Goal: Task Accomplishment & Management: Use online tool/utility

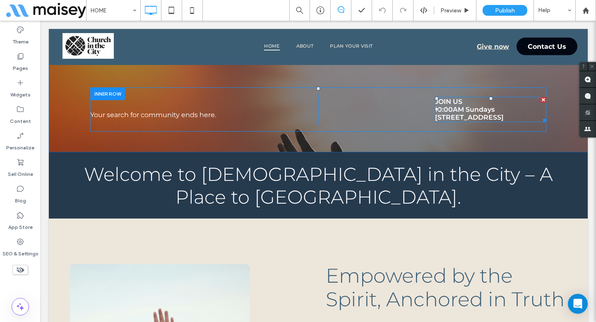
click at [455, 111] on span "10:00AM Sundays" at bounding box center [465, 110] width 60 height 8
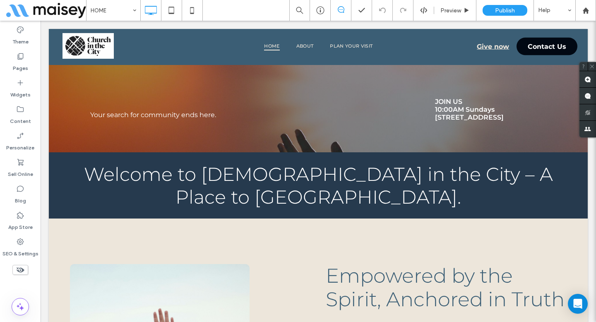
click at [455, 111] on span "10:00AM Sundays" at bounding box center [465, 110] width 60 height 8
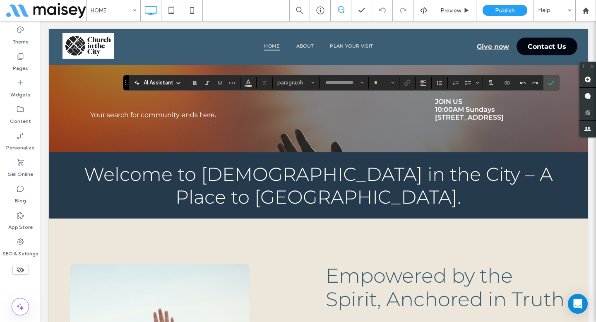
type input "**********"
type input "**"
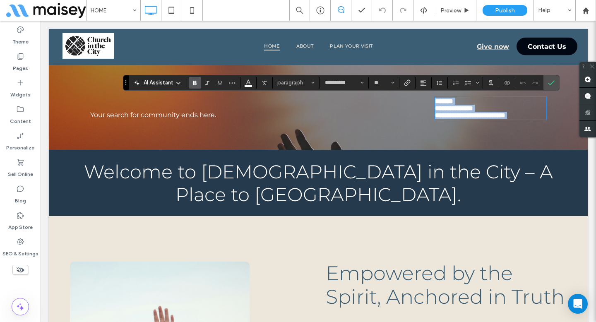
click at [452, 117] on span "**********" at bounding box center [470, 115] width 70 height 6
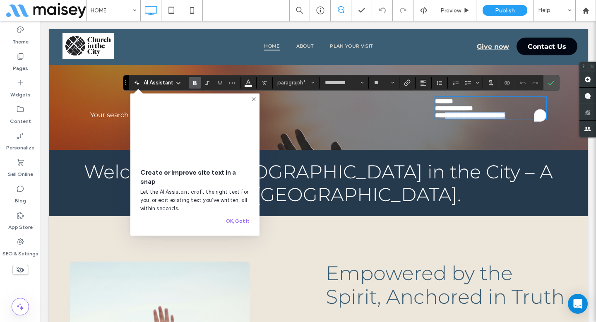
click at [533, 115] on div "**********" at bounding box center [490, 108] width 111 height 23
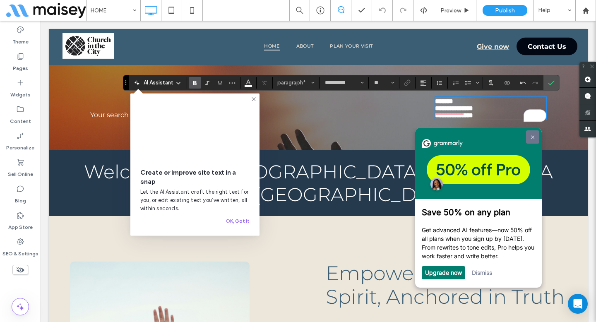
click at [534, 138] on img at bounding box center [532, 137] width 3 height 4
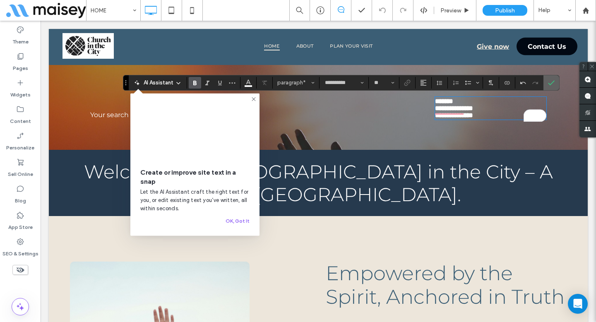
drag, startPoint x: 509, startPoint y: 61, endPoint x: 550, endPoint y: 82, distance: 45.6
click at [550, 82] on icon "Confirm" at bounding box center [551, 83] width 7 height 7
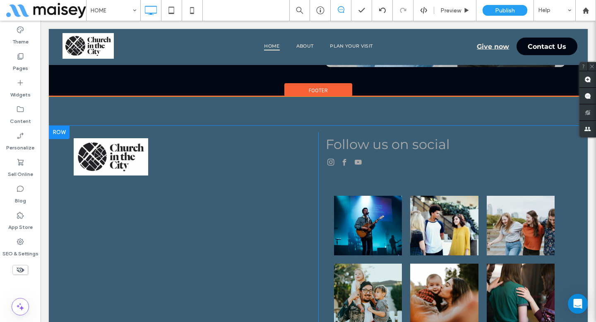
scroll to position [2101, 0]
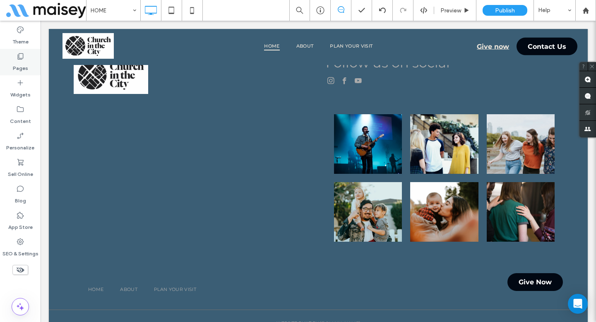
click at [26, 59] on div "Pages" at bounding box center [20, 62] width 41 height 27
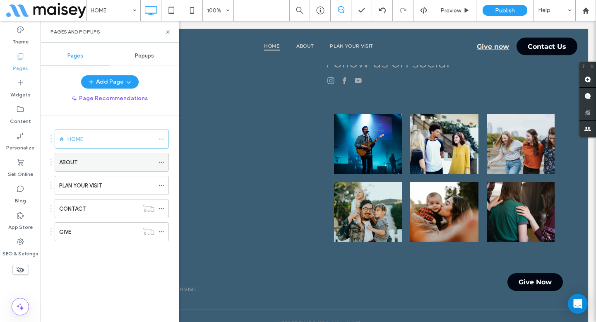
click at [78, 169] on div "ABOUT" at bounding box center [106, 162] width 95 height 18
click at [170, 32] on icon at bounding box center [168, 32] width 6 height 6
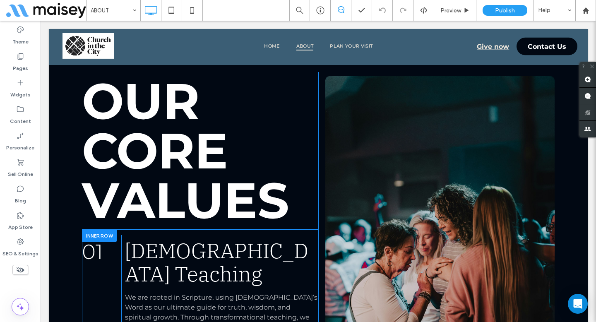
scroll to position [2013, 0]
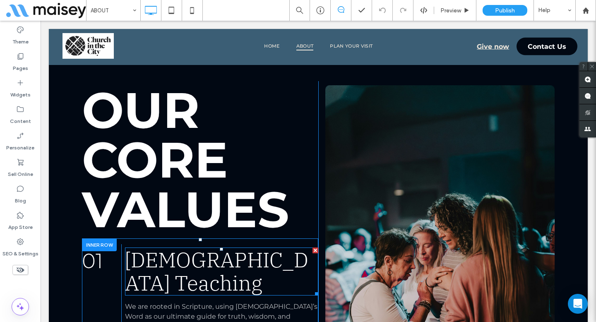
click at [165, 246] on span "Biblical Teaching" at bounding box center [216, 271] width 183 height 50
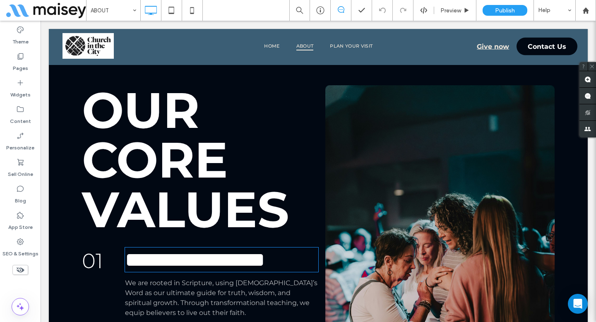
type input "**********"
type input "**"
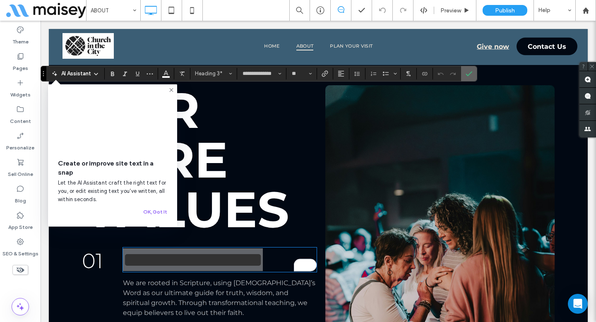
drag, startPoint x: 468, startPoint y: 73, endPoint x: 427, endPoint y: 52, distance: 45.6
click at [468, 73] on icon "Confirm" at bounding box center [469, 73] width 7 height 7
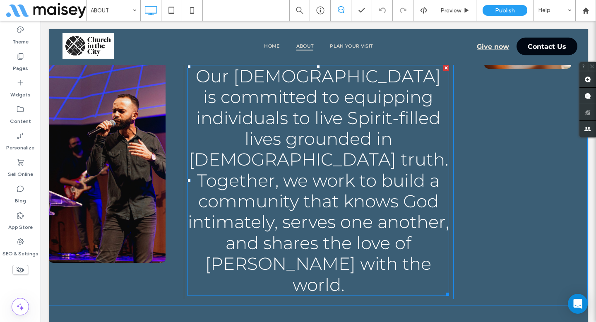
click at [321, 119] on span "Our church is committed to equipping individuals to live Spirit-filled lives gr…" at bounding box center [318, 180] width 261 height 230
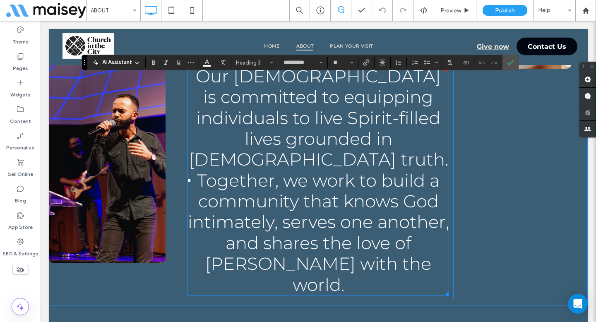
scroll to position [1527, 0]
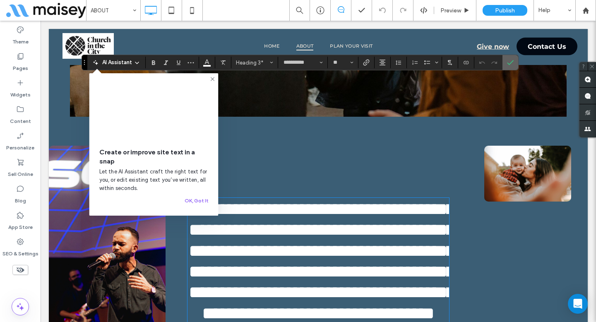
drag, startPoint x: 512, startPoint y: 58, endPoint x: 471, endPoint y: 38, distance: 45.6
click at [512, 58] on span "Confirm" at bounding box center [510, 63] width 7 height 14
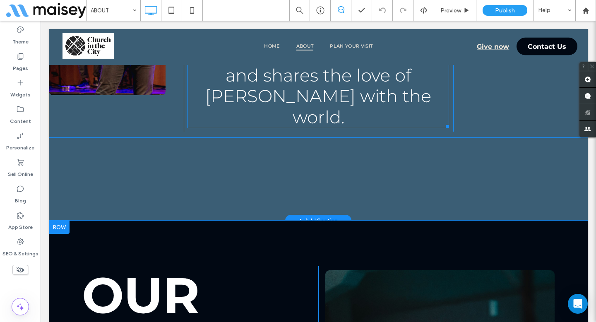
scroll to position [1838, 0]
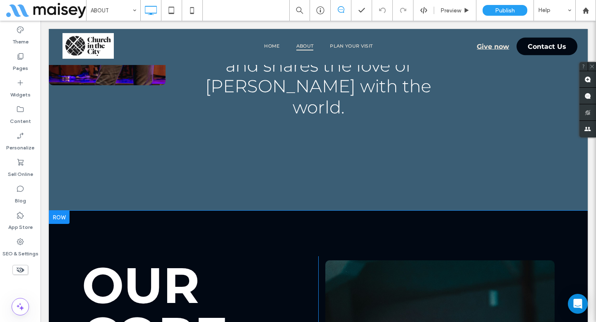
type input "**********"
type input "**"
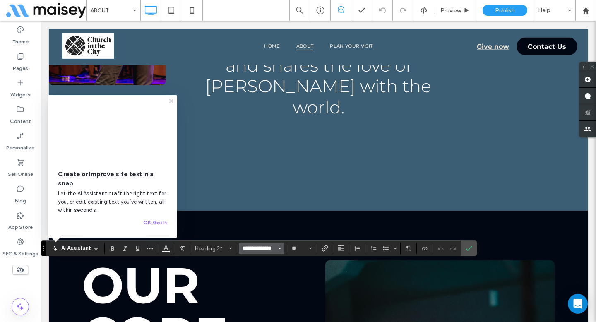
click at [250, 248] on input "**********" at bounding box center [259, 248] width 35 height 7
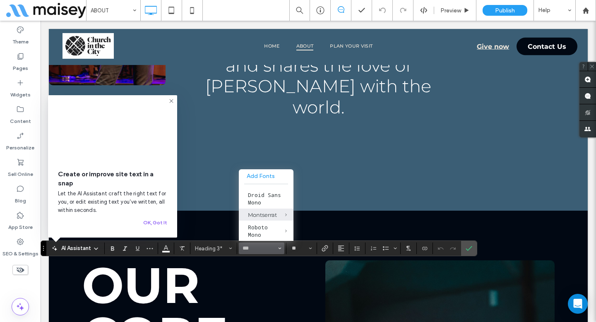
click at [255, 218] on div "Montserrat" at bounding box center [266, 215] width 36 height 7
type input "**********"
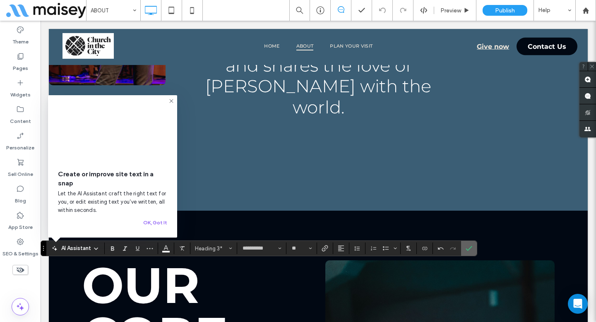
click at [473, 248] on label "Confirm" at bounding box center [469, 248] width 12 height 15
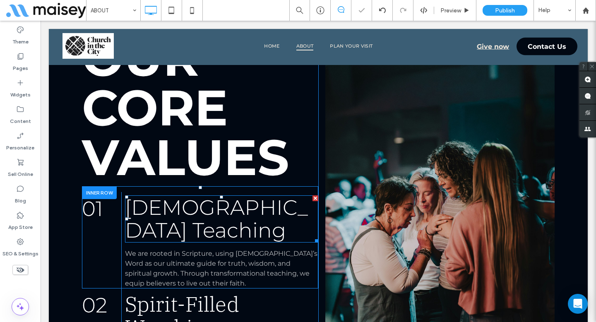
scroll to position [2115, 0]
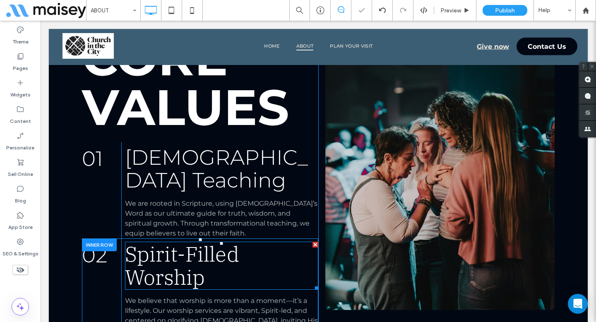
click at [229, 242] on div "Spirit-Filled Worship" at bounding box center [221, 266] width 193 height 48
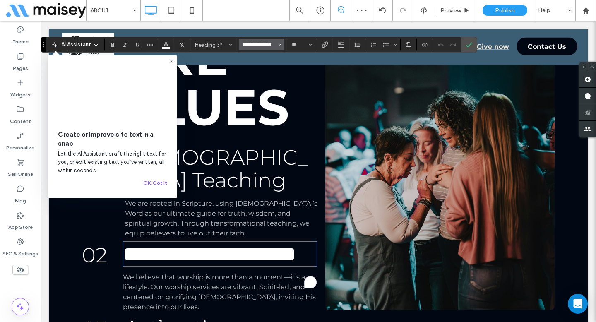
click at [262, 42] on input "**********" at bounding box center [259, 44] width 35 height 7
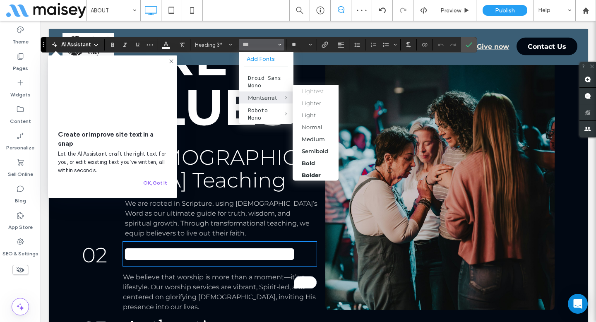
click at [268, 95] on span "Montserrat" at bounding box center [279, 98] width 27 height 12
type input "**********"
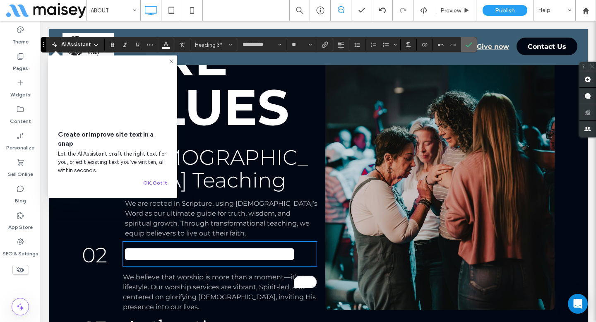
click at [468, 44] on icon "Confirm" at bounding box center [469, 44] width 7 height 7
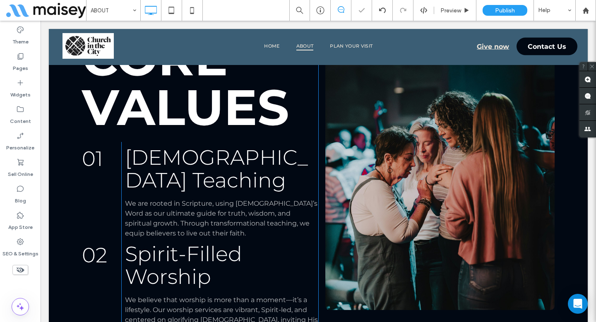
type input "**********"
type input "**"
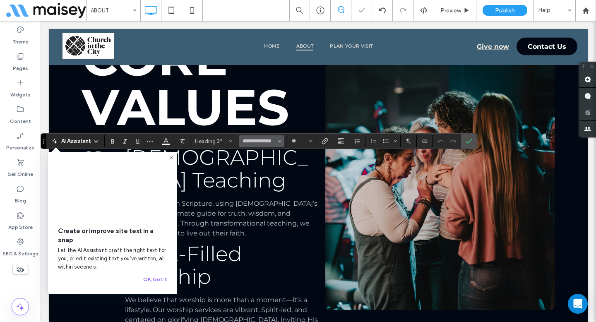
click at [244, 145] on button "**********" at bounding box center [262, 141] width 46 height 12
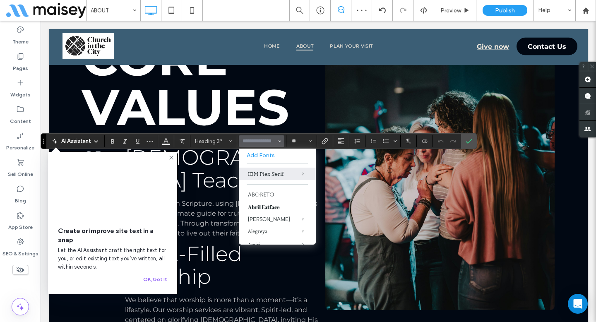
click at [264, 140] on input "Font & Font weight-input" at bounding box center [259, 141] width 35 height 7
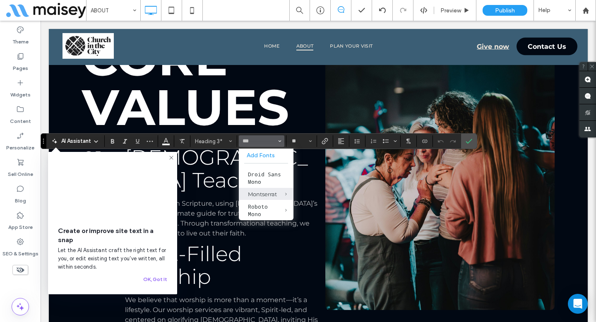
click at [267, 193] on span "Montserrat" at bounding box center [279, 194] width 27 height 12
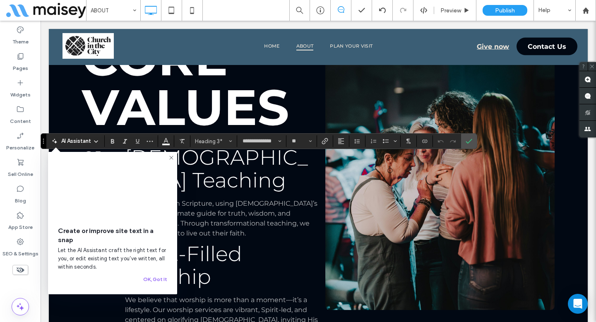
type input "**********"
drag, startPoint x: 473, startPoint y: 138, endPoint x: 433, endPoint y: 117, distance: 45.6
click at [473, 138] on label "Confirm" at bounding box center [469, 141] width 12 height 15
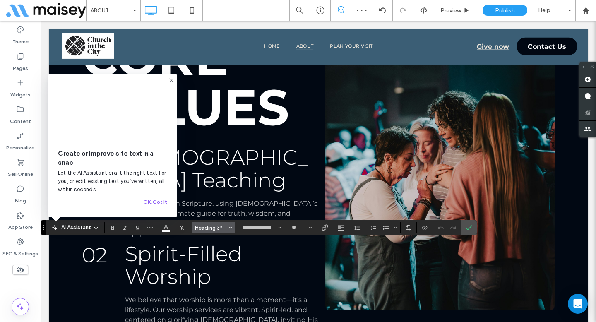
click at [212, 223] on button "Heading 3*" at bounding box center [213, 228] width 43 height 12
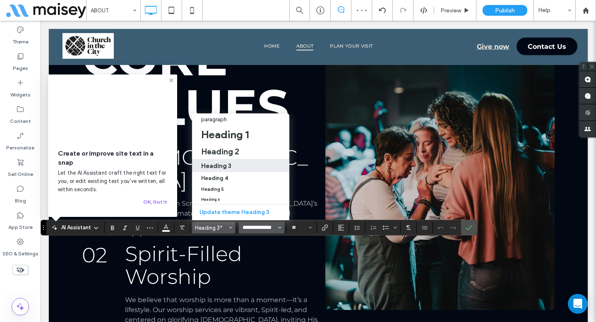
click at [253, 227] on input "**********" at bounding box center [259, 227] width 35 height 7
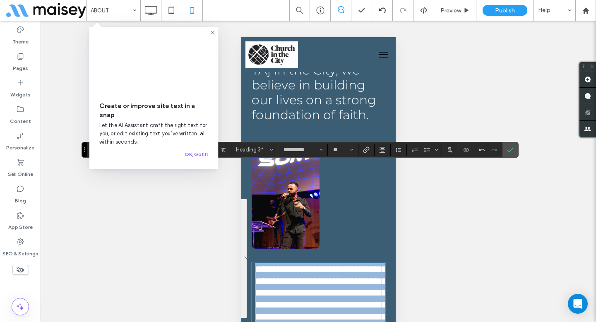
scroll to position [13, 0]
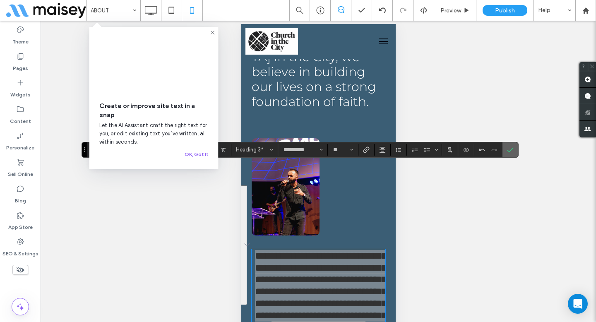
click at [516, 149] on label "Confirm" at bounding box center [510, 149] width 12 height 15
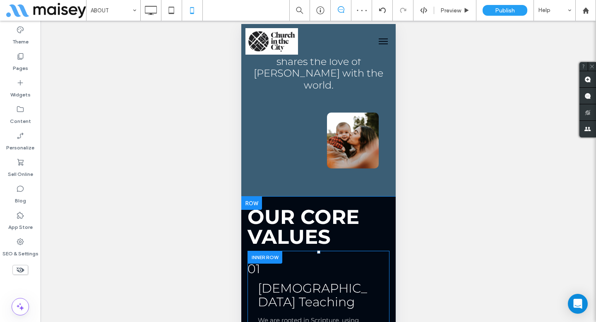
scroll to position [1034, 0]
click at [313, 280] on span "[DEMOGRAPHIC_DATA] Teaching" at bounding box center [312, 294] width 109 height 29
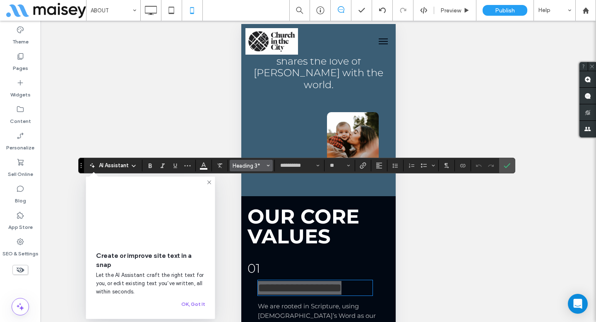
click at [267, 166] on icon "Styles" at bounding box center [268, 165] width 3 height 3
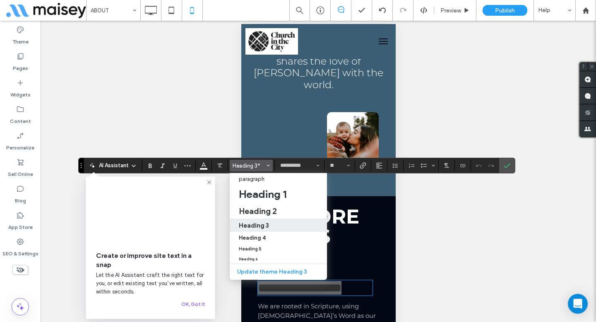
click at [263, 225] on h3 "Heading 3" at bounding box center [254, 226] width 30 height 8
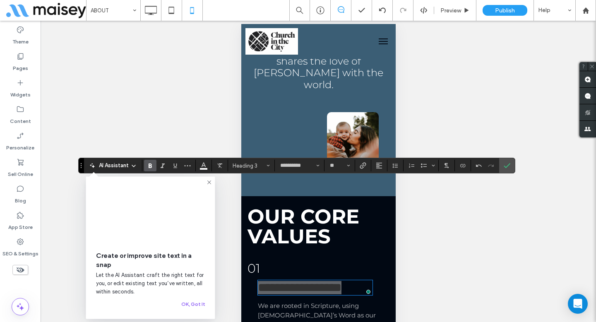
click at [153, 167] on icon "Bold" at bounding box center [150, 165] width 7 height 7
click at [504, 169] on span "Confirm" at bounding box center [506, 165] width 4 height 15
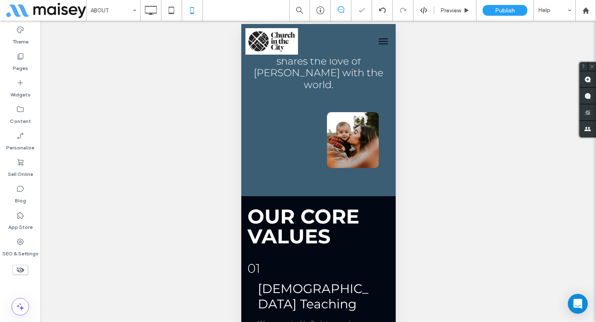
type input "**********"
type input "**"
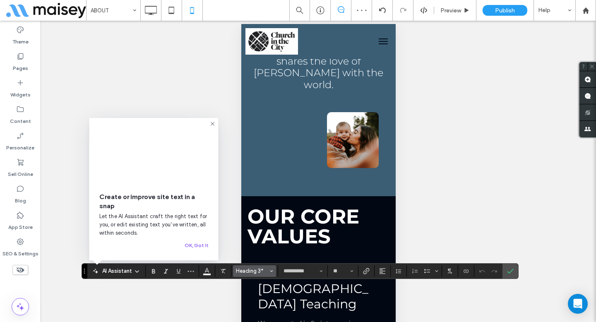
click at [249, 272] on span "Heading 3*" at bounding box center [252, 271] width 32 height 6
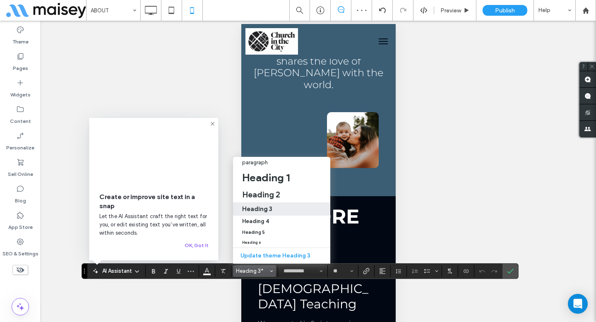
click at [255, 205] on h3 "Heading 3" at bounding box center [257, 209] width 30 height 8
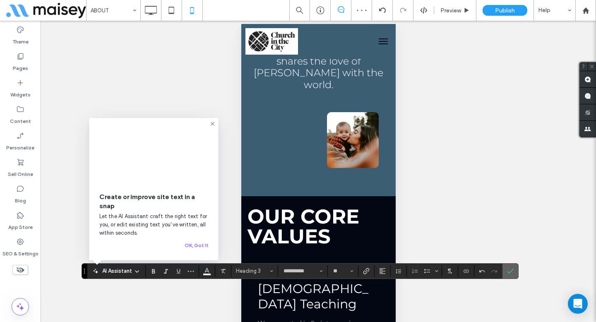
click at [512, 270] on icon "Confirm" at bounding box center [510, 271] width 7 height 7
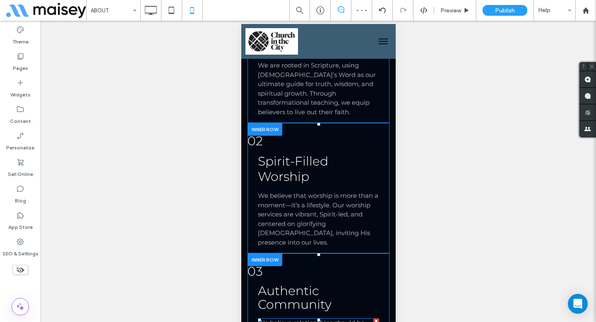
scroll to position [1298, 0]
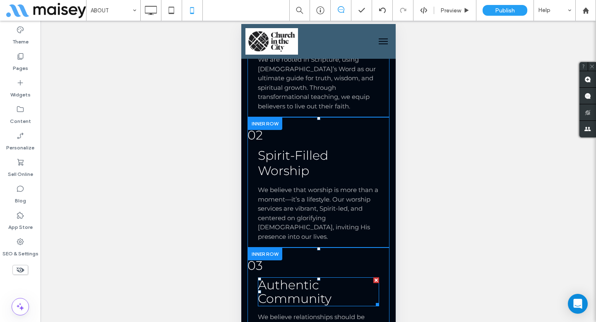
click at [358, 278] on h3 "Authentic Community" at bounding box center [318, 291] width 121 height 27
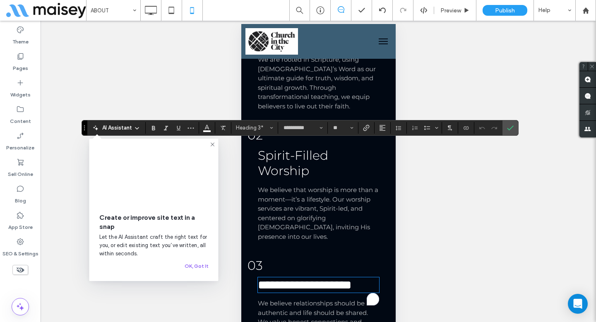
click at [246, 121] on div "**********" at bounding box center [300, 128] width 437 height 16
click at [246, 125] on span "Heading 3*" at bounding box center [252, 128] width 32 height 6
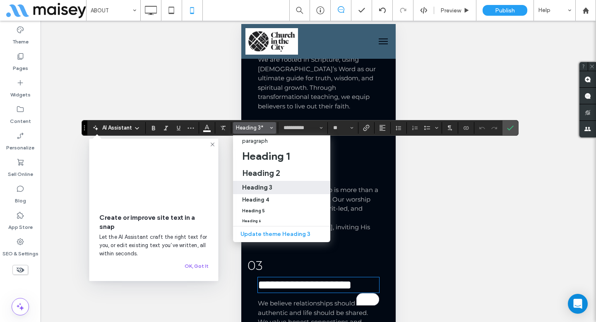
click at [257, 186] on h3 "Heading 3" at bounding box center [257, 187] width 30 height 8
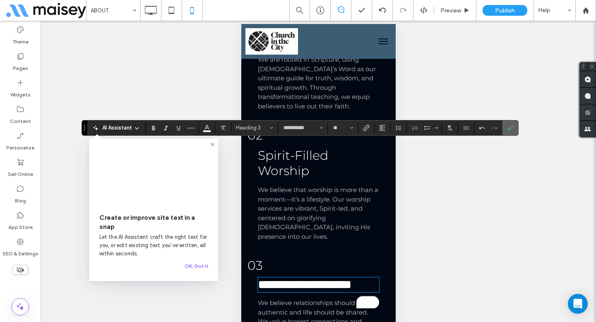
click at [512, 123] on span "Confirm" at bounding box center [510, 128] width 7 height 14
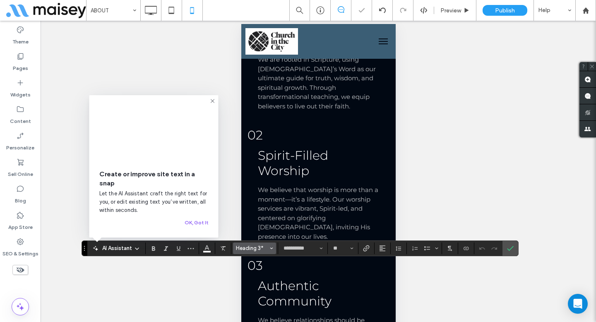
click at [241, 251] on span "Heading 3*" at bounding box center [252, 248] width 32 height 6
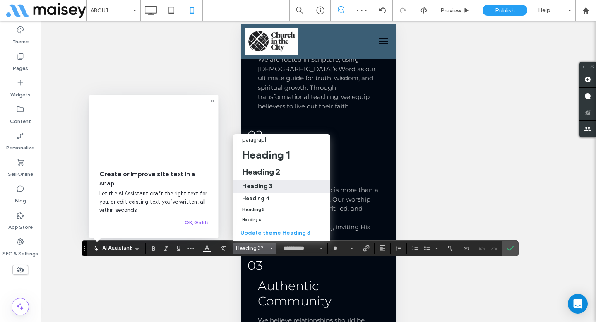
click at [258, 186] on h3 "Heading 3" at bounding box center [257, 186] width 30 height 8
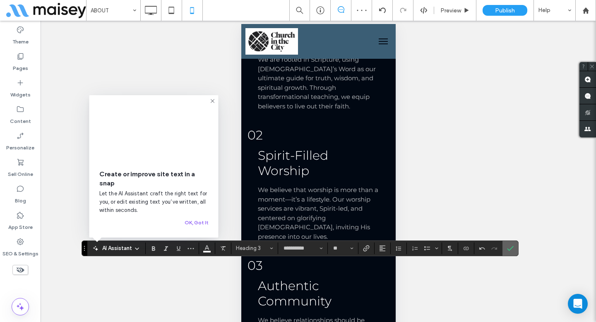
click at [513, 245] on span "Confirm" at bounding box center [510, 248] width 7 height 14
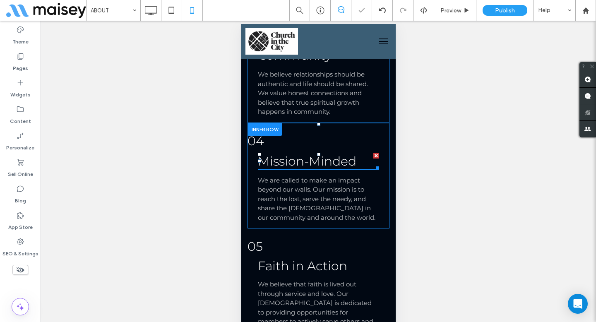
scroll to position [1580, 0]
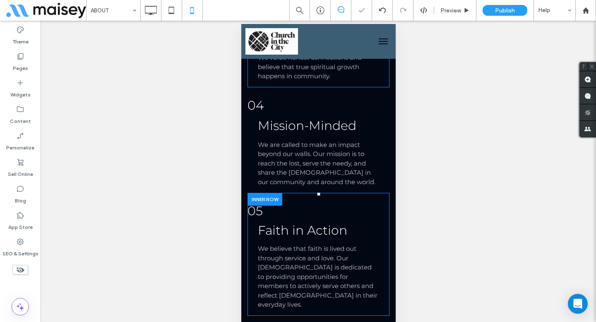
click at [314, 223] on span "Faith in Action" at bounding box center [302, 230] width 89 height 15
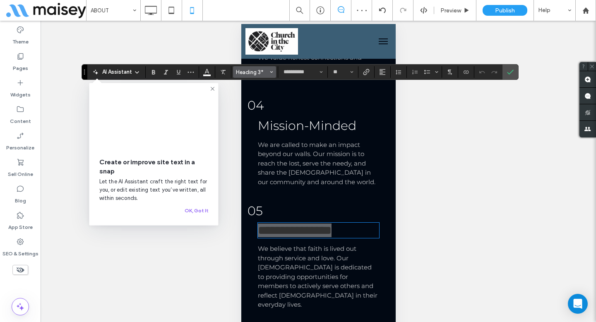
click at [258, 74] on span "Heading 3*" at bounding box center [252, 72] width 32 height 6
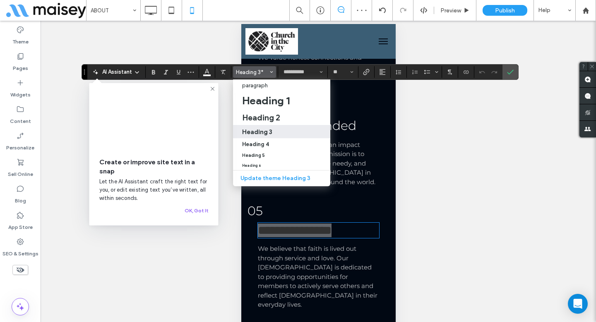
click at [258, 130] on h3 "Heading 3" at bounding box center [257, 132] width 30 height 8
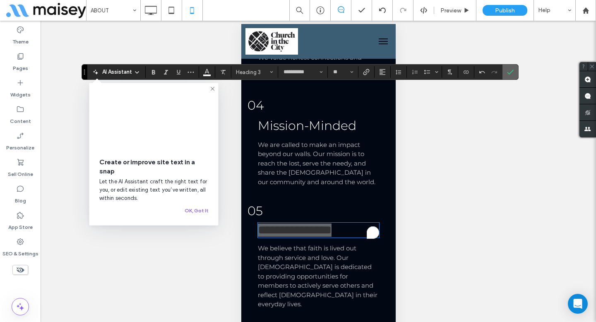
click at [510, 73] on use "Confirm" at bounding box center [510, 72] width 7 height 5
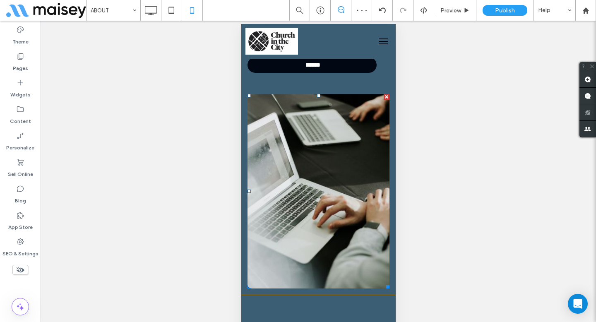
scroll to position [2633, 0]
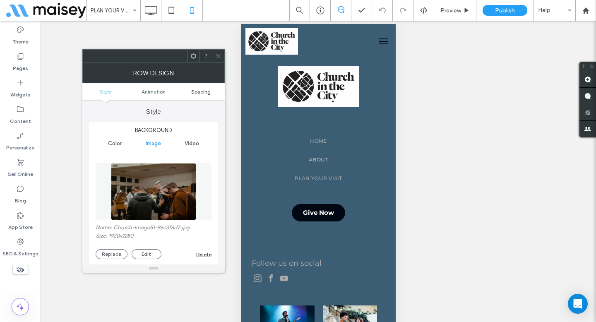
click at [205, 93] on span "Spacing" at bounding box center [200, 92] width 19 height 6
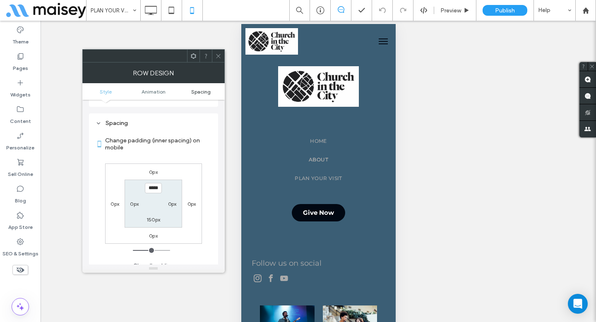
scroll to position [437, 0]
click at [217, 55] on icon at bounding box center [218, 56] width 6 height 6
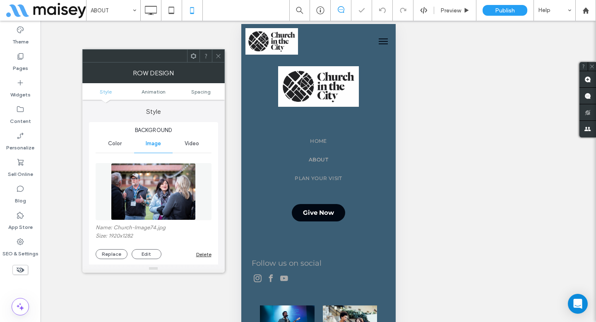
click at [195, 97] on ul "Style Animation Spacing" at bounding box center [153, 91] width 142 height 17
click at [195, 93] on span "Spacing" at bounding box center [200, 92] width 19 height 6
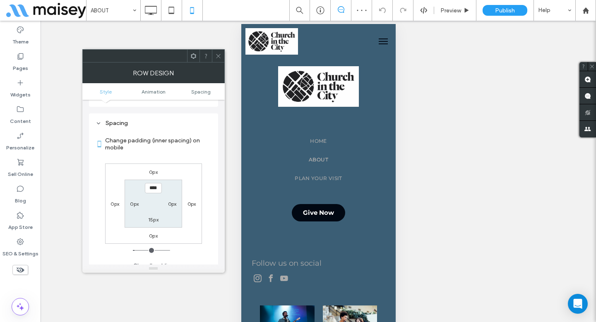
scroll to position [437, 0]
type input "*****"
click at [154, 216] on label "15px" at bounding box center [153, 219] width 10 height 6
type input "**"
type input "***"
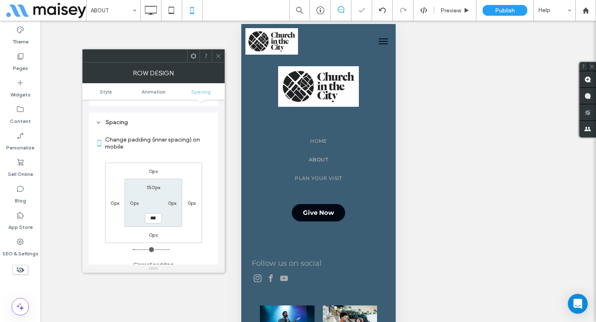
type input "***"
type input "*****"
click at [156, 184] on label "150px" at bounding box center [154, 187] width 14 height 6
click at [148, 216] on label "150px" at bounding box center [154, 219] width 14 height 6
type input "***"
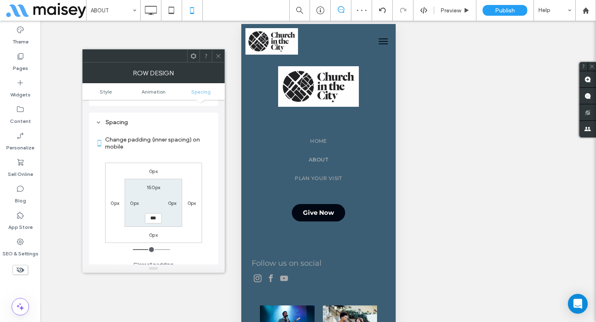
click at [219, 55] on icon at bounding box center [218, 56] width 6 height 6
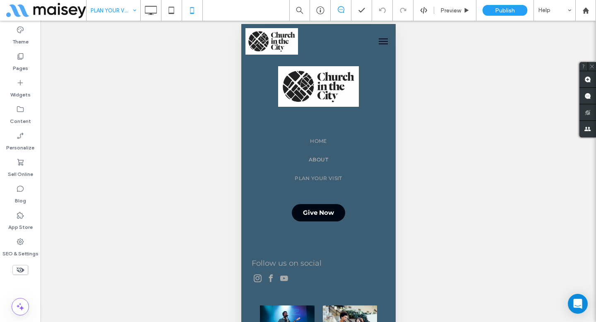
click at [121, 7] on input at bounding box center [111, 10] width 41 height 21
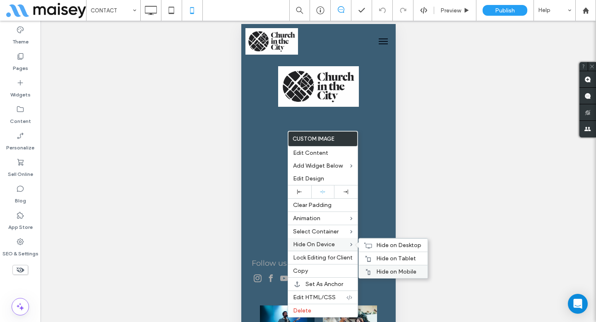
click at [374, 273] on div "Hide on Mobile" at bounding box center [393, 271] width 69 height 13
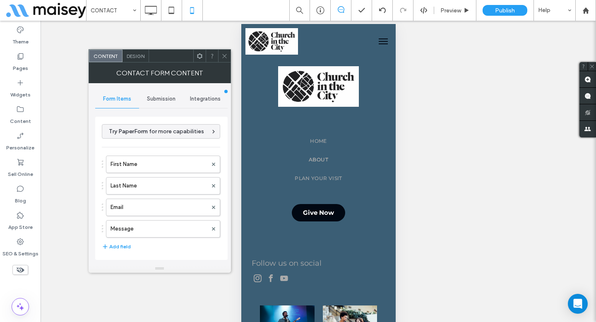
click at [132, 58] on span "Design" at bounding box center [136, 56] width 18 height 6
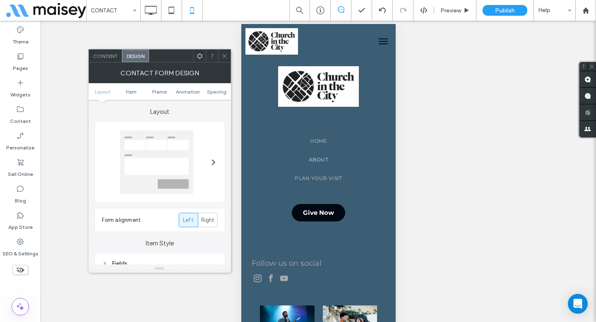
click at [175, 173] on div at bounding box center [156, 161] width 73 height 63
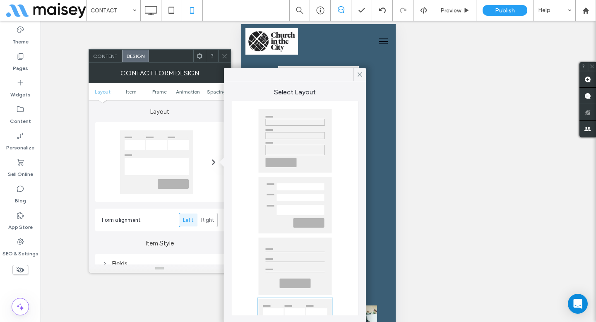
click at [175, 173] on div at bounding box center [156, 161] width 73 height 63
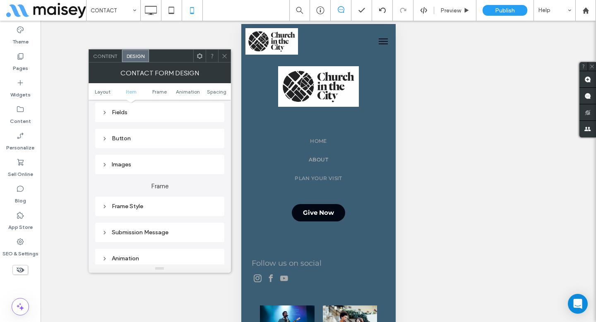
scroll to position [153, 0]
click at [154, 138] on div "Button" at bounding box center [160, 136] width 116 height 7
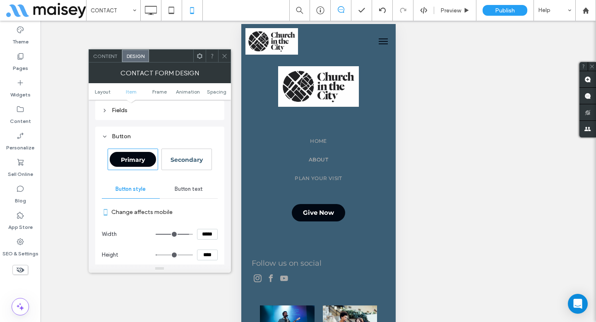
click at [184, 165] on div "Secondary" at bounding box center [187, 159] width 46 height 14
type input "**"
type input "****"
type input "*"
type input "***"
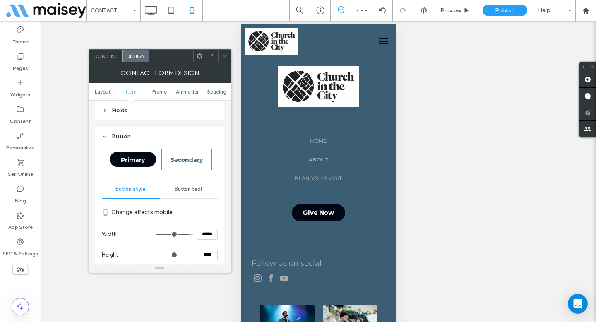
click at [224, 54] on icon at bounding box center [225, 56] width 6 height 6
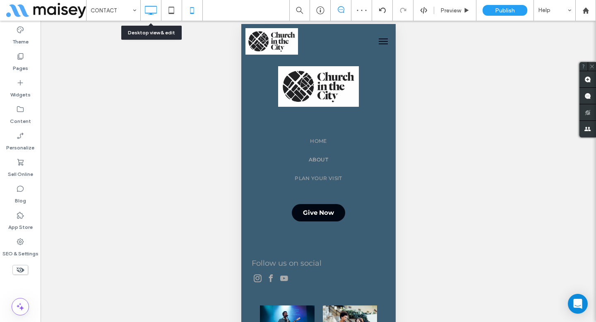
click at [155, 10] on icon at bounding box center [150, 10] width 17 height 17
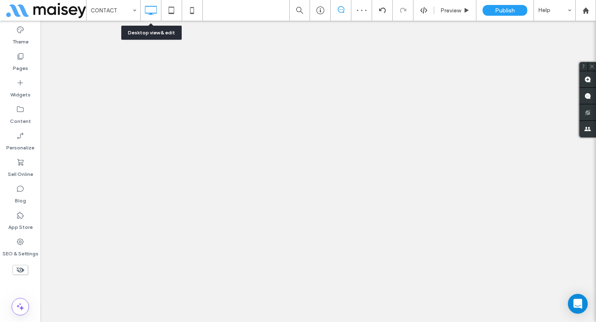
scroll to position [0, 0]
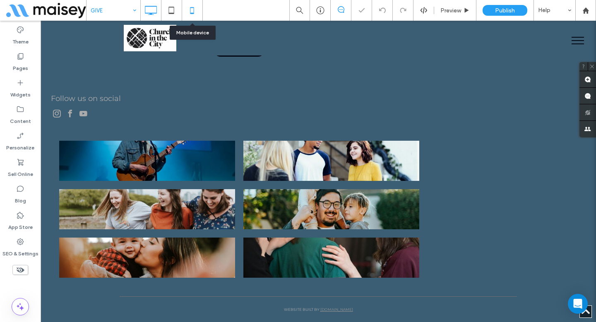
click at [193, 7] on use at bounding box center [193, 10] width 4 height 7
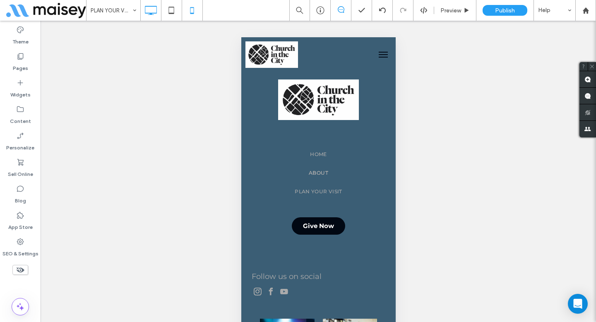
click at [152, 8] on div "PLAN YOUR VISIT Preview Publish Help Site Comments Team & Clients Automate new …" at bounding box center [298, 161] width 596 height 322
click at [152, 8] on icon at bounding box center [150, 10] width 17 height 17
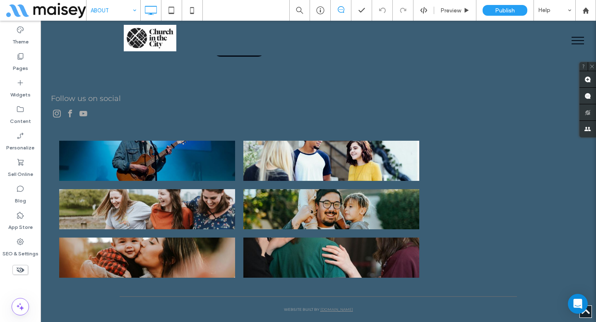
click at [116, 12] on input at bounding box center [111, 10] width 41 height 21
click at [113, 9] on input at bounding box center [111, 10] width 41 height 21
click at [115, 6] on input at bounding box center [111, 10] width 41 height 21
click at [116, 13] on input at bounding box center [111, 10] width 41 height 21
click at [193, 10] on use at bounding box center [193, 10] width 4 height 7
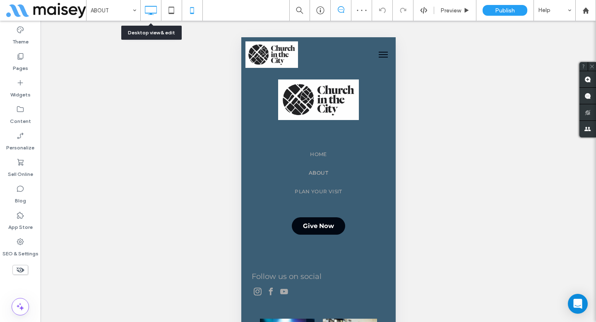
click at [150, 9] on icon at bounding box center [150, 10] width 17 height 17
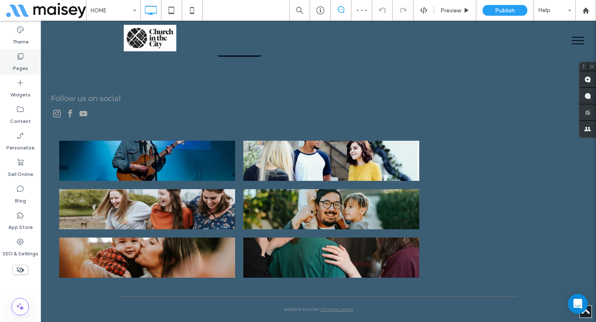
click at [17, 61] on label "Pages" at bounding box center [20, 66] width 15 height 12
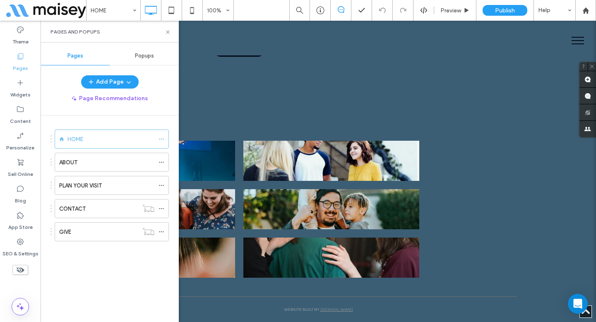
click at [17, 61] on label "Pages" at bounding box center [20, 66] width 15 height 12
click at [167, 27] on div "Pages and Popups" at bounding box center [110, 32] width 138 height 22
click at [167, 32] on icon at bounding box center [168, 32] width 6 height 6
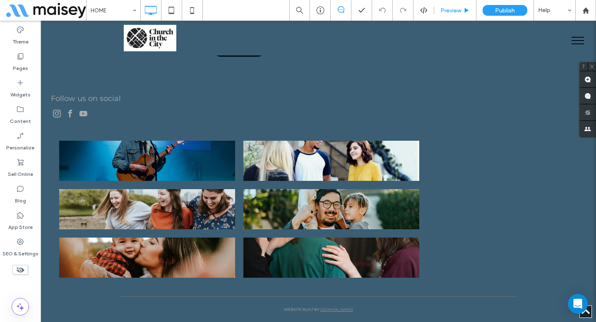
click at [459, 5] on div "Preview" at bounding box center [455, 10] width 42 height 21
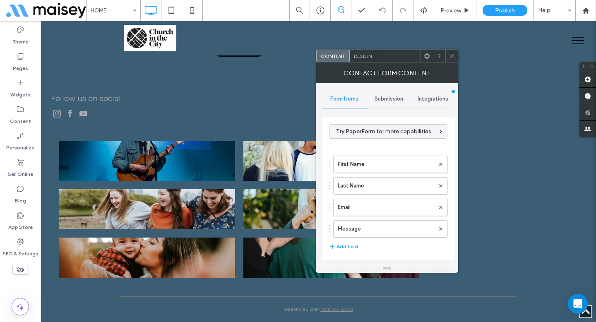
click at [367, 56] on span "Design" at bounding box center [363, 56] width 18 height 6
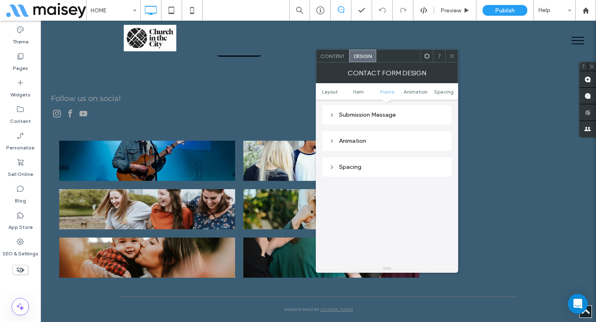
scroll to position [207, 0]
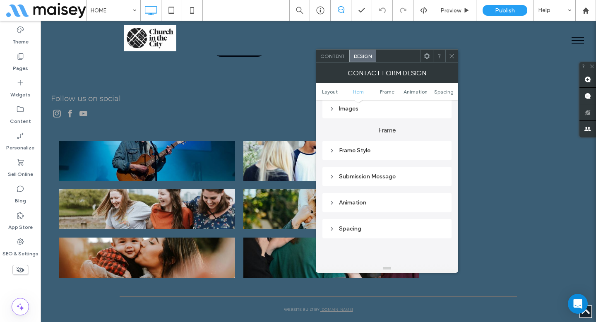
click at [352, 181] on div "Submission Message" at bounding box center [387, 176] width 116 height 11
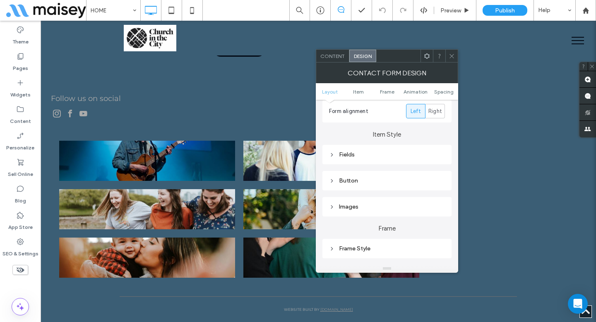
scroll to position [108, 0]
click at [357, 178] on div "Button" at bounding box center [387, 181] width 116 height 11
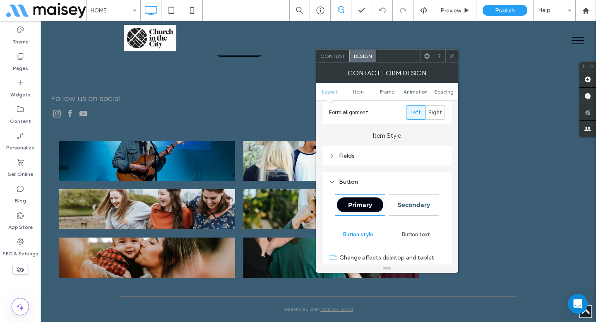
click at [415, 204] on span "Secondary" at bounding box center [414, 204] width 32 height 7
type input "**"
type input "****"
type input "*"
type input "***"
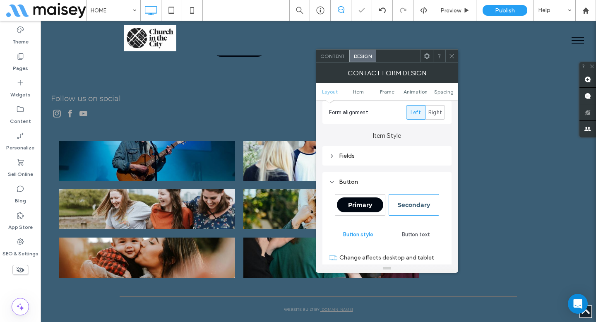
click at [451, 57] on icon at bounding box center [452, 56] width 6 height 6
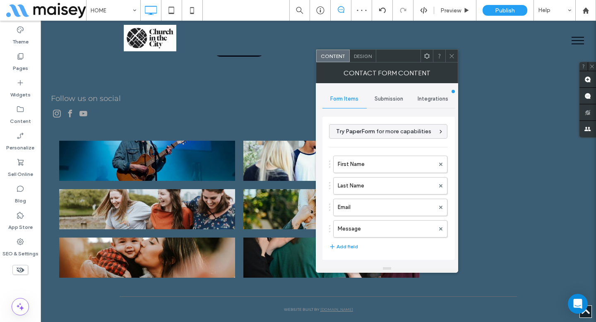
click at [362, 55] on span "Design" at bounding box center [363, 56] width 18 height 6
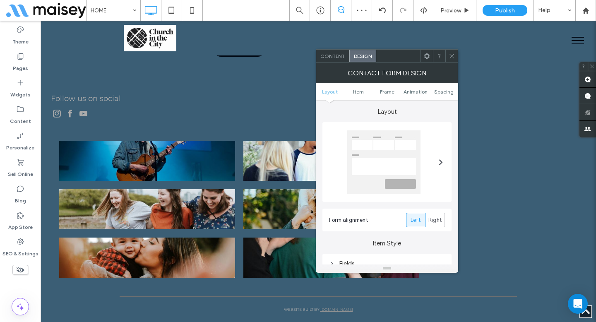
click at [332, 54] on span "Content" at bounding box center [333, 56] width 24 height 6
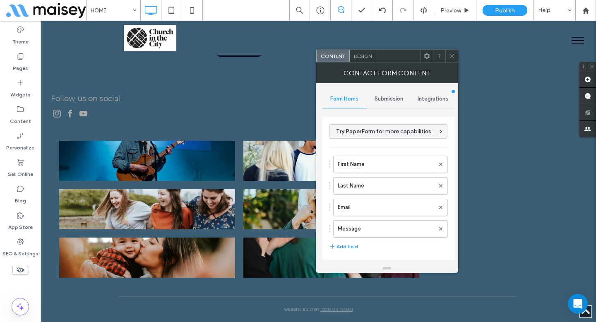
click at [410, 104] on div "Submission" at bounding box center [389, 99] width 44 height 18
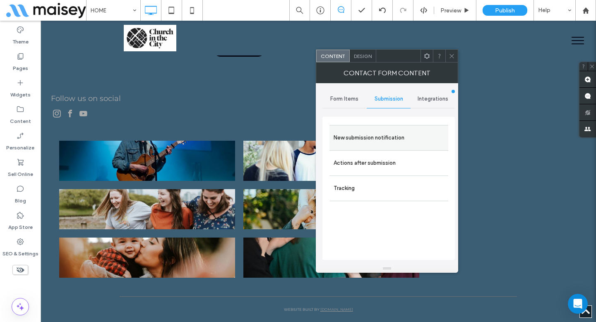
click at [395, 139] on label "New submission notification" at bounding box center [389, 138] width 111 height 17
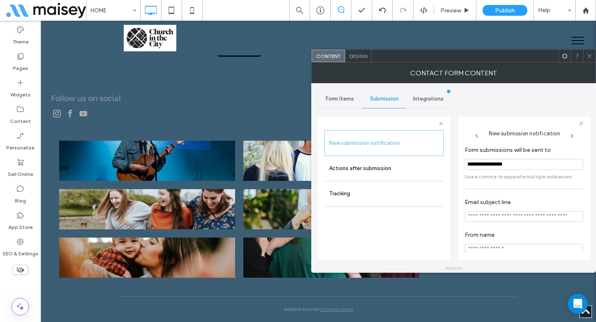
click at [591, 63] on div "Contact Form Content" at bounding box center [453, 73] width 285 height 21
click at [590, 55] on use at bounding box center [590, 56] width 4 height 4
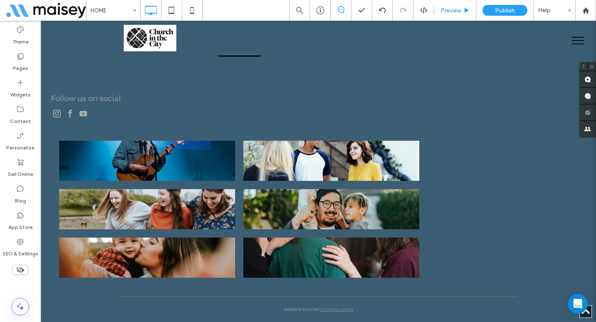
click at [452, 13] on span "Preview" at bounding box center [451, 10] width 21 height 7
click at [451, 7] on span "Preview" at bounding box center [451, 10] width 21 height 7
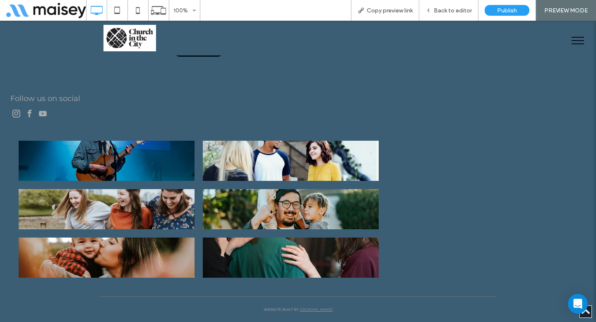
click at [293, 38] on div at bounding box center [298, 161] width 596 height 322
click at [446, 12] on span "Back to editor" at bounding box center [453, 10] width 38 height 7
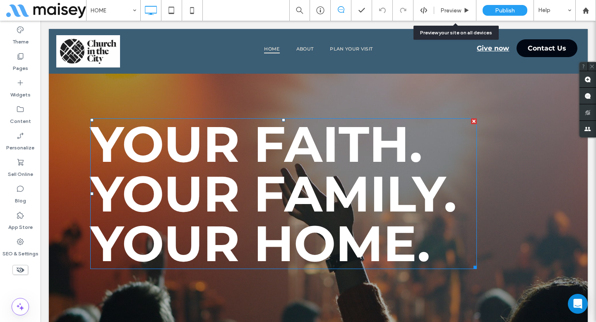
click at [294, 172] on span "Your Family." at bounding box center [273, 194] width 367 height 60
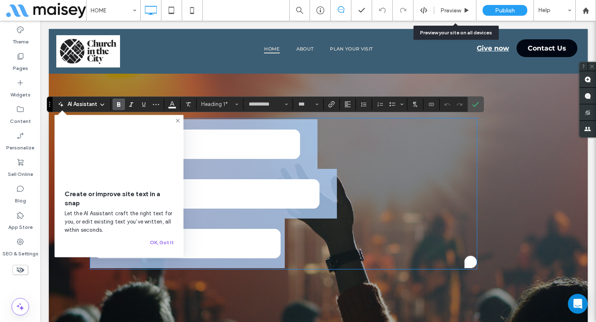
click at [294, 169] on span "**********" at bounding box center [207, 193] width 234 height 49
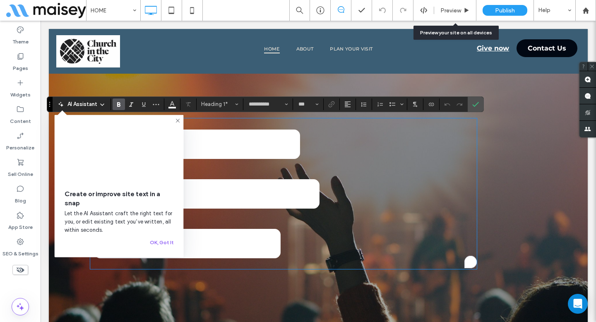
click at [303, 152] on span "**********" at bounding box center [197, 143] width 214 height 49
drag, startPoint x: 177, startPoint y: 120, endPoint x: 185, endPoint y: 112, distance: 11.4
click at [177, 120] on use at bounding box center [178, 121] width 4 height 4
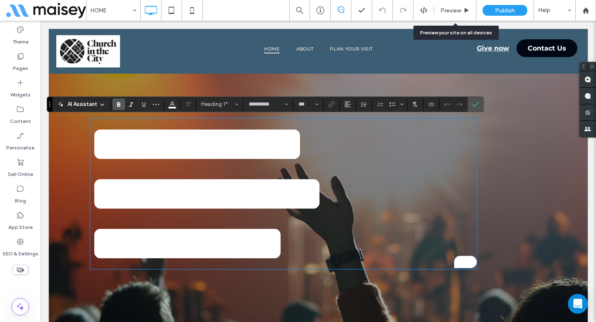
click at [304, 141] on span "**********" at bounding box center [197, 143] width 214 height 49
click at [479, 108] on span "Confirm" at bounding box center [476, 104] width 7 height 14
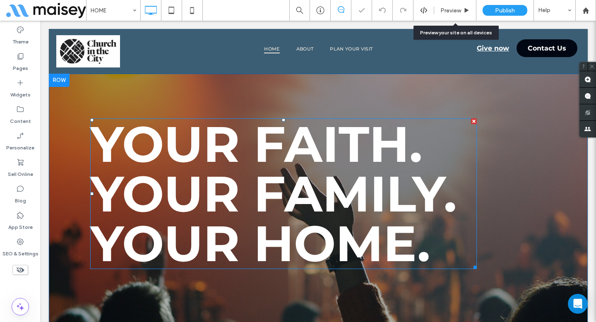
click at [340, 178] on span "Your Family." at bounding box center [273, 194] width 367 height 60
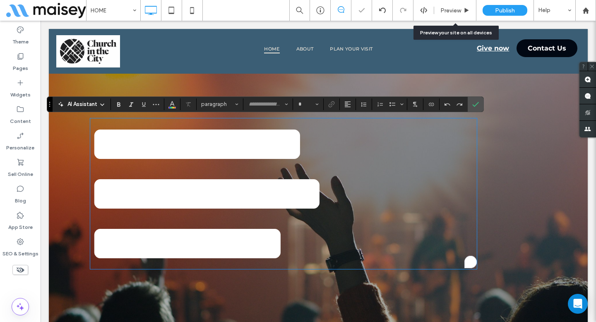
type input "**********"
type input "***"
click at [284, 104] on button "**********" at bounding box center [268, 105] width 46 height 12
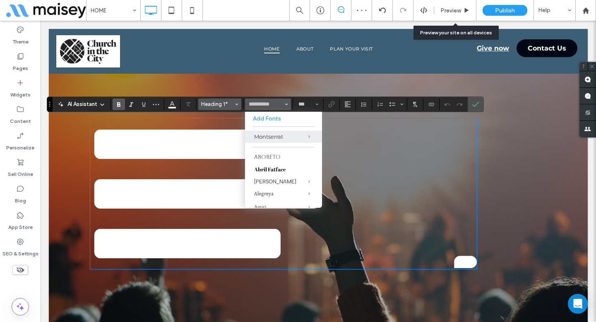
click at [236, 101] on span "Styles" at bounding box center [236, 104] width 3 height 11
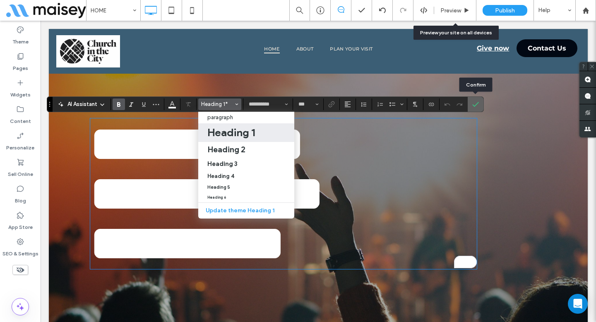
click at [478, 103] on use "Confirm" at bounding box center [476, 104] width 7 height 5
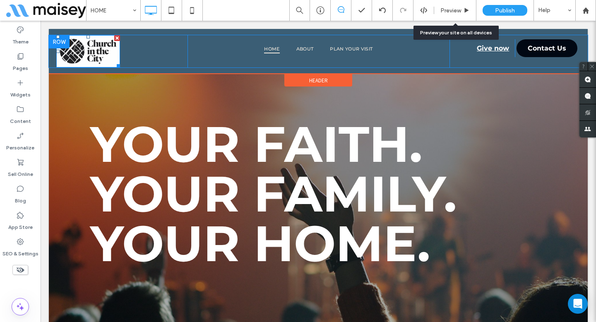
click at [103, 49] on img at bounding box center [88, 51] width 64 height 32
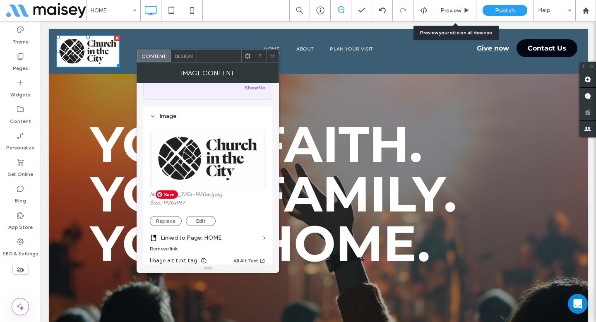
scroll to position [58, 0]
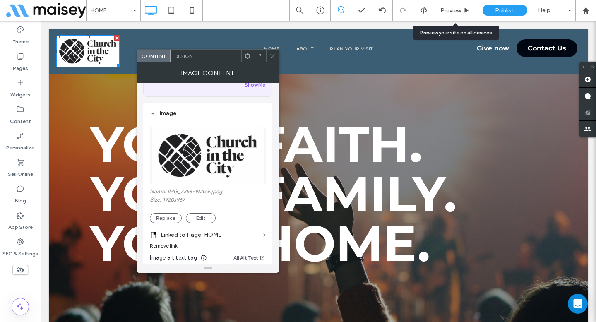
click at [272, 57] on icon at bounding box center [273, 56] width 6 height 6
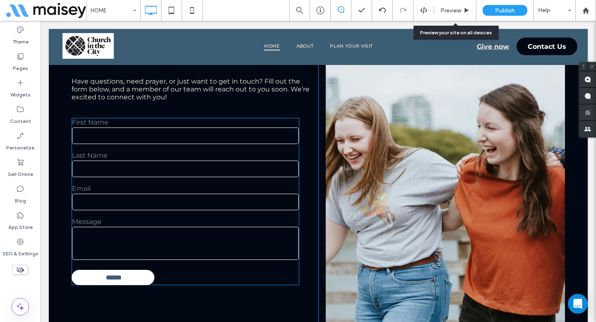
scroll to position [1727, 0]
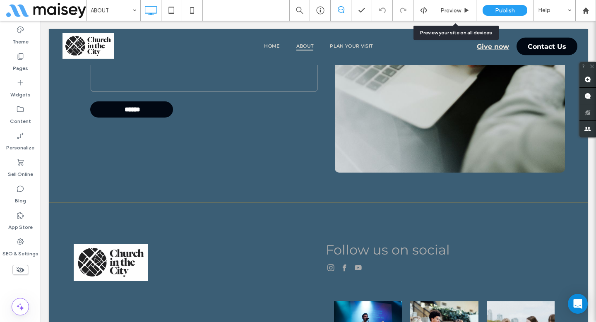
scroll to position [2953, 0]
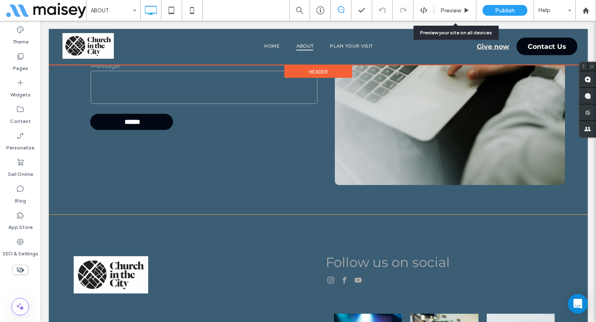
click at [375, 43] on div at bounding box center [318, 47] width 539 height 36
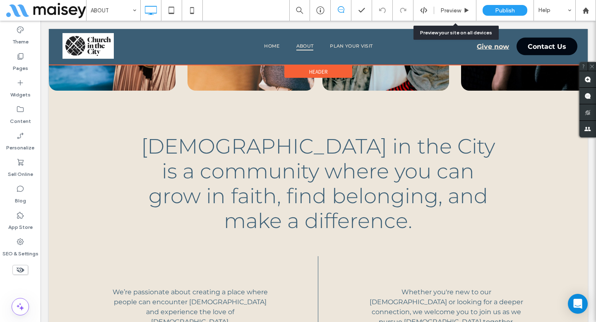
click at [362, 46] on div at bounding box center [318, 47] width 539 height 36
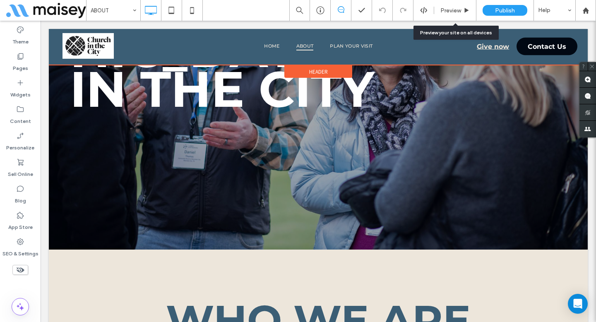
scroll to position [0, 0]
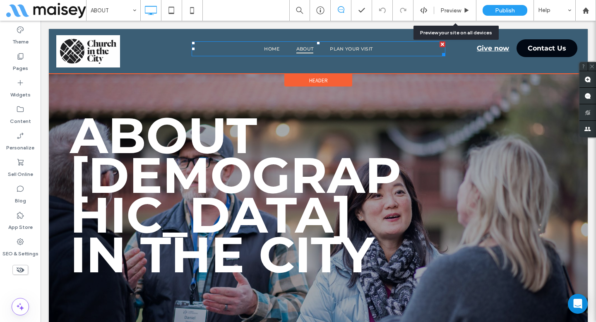
click at [362, 46] on span "PLAN YOUR VISIT" at bounding box center [351, 48] width 43 height 9
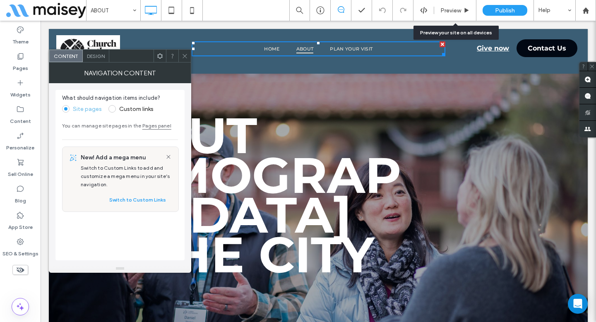
click at [183, 53] on icon at bounding box center [185, 56] width 6 height 6
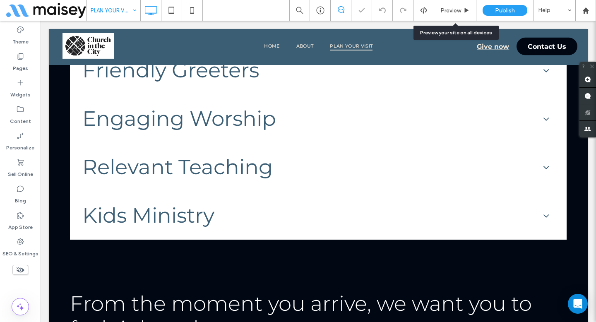
scroll to position [717, 0]
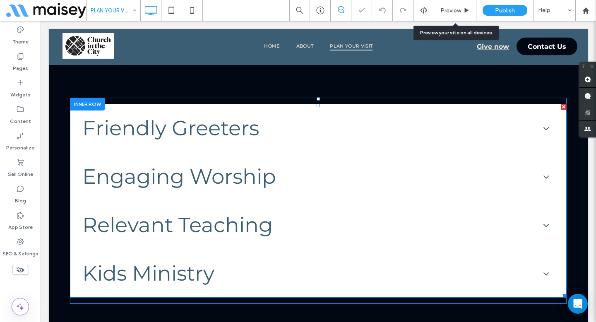
click at [260, 154] on span at bounding box center [318, 201] width 497 height 194
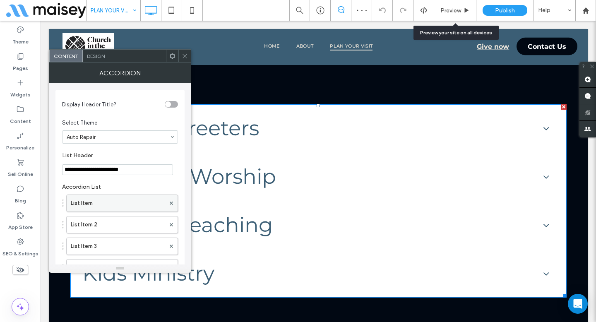
click at [106, 204] on label "List Item" at bounding box center [118, 203] width 94 height 17
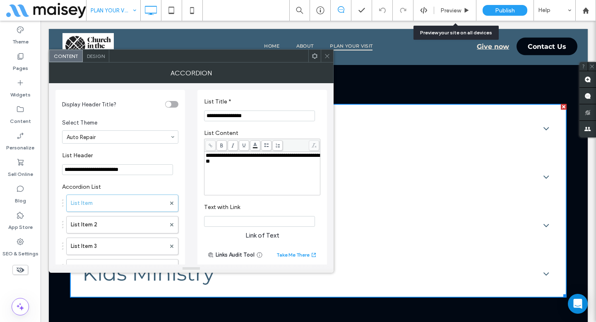
click at [232, 164] on span "**********" at bounding box center [263, 158] width 114 height 11
click at [240, 164] on span "**********" at bounding box center [263, 158] width 114 height 11
click at [328, 55] on use at bounding box center [327, 56] width 4 height 4
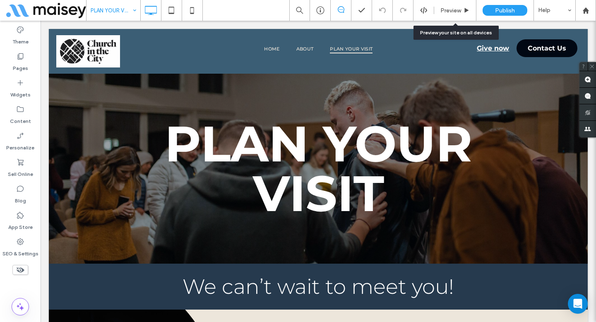
scroll to position [0, 0]
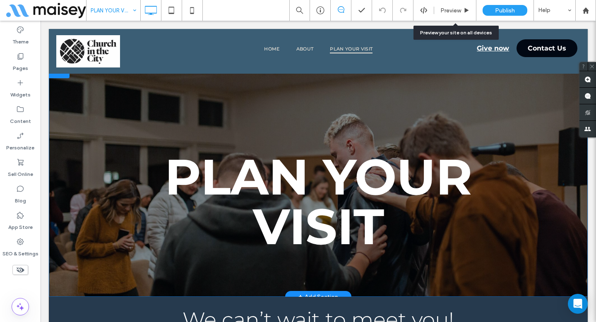
click at [109, 118] on div "Plan Your Visit Click To Paste Row + Add Section" at bounding box center [318, 181] width 539 height 232
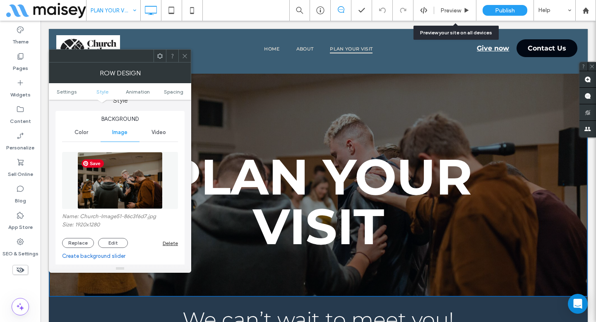
scroll to position [84, 0]
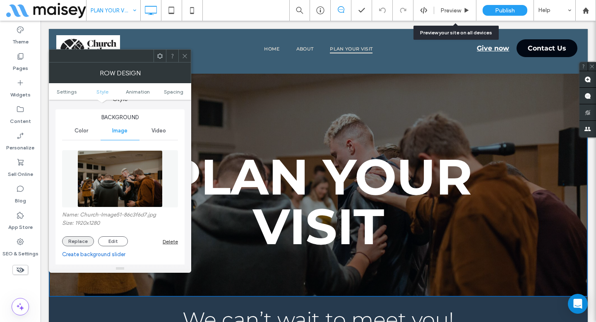
click at [83, 243] on button "Replace" at bounding box center [78, 241] width 32 height 10
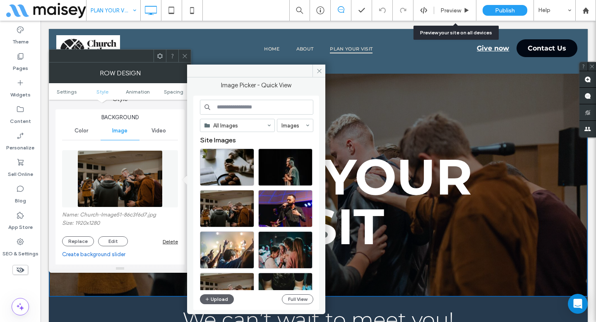
click at [270, 106] on input at bounding box center [256, 107] width 113 height 15
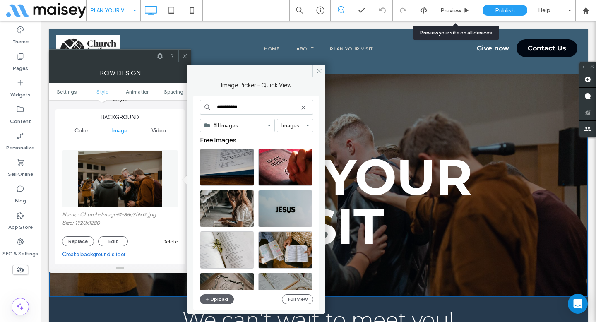
type input "**********"
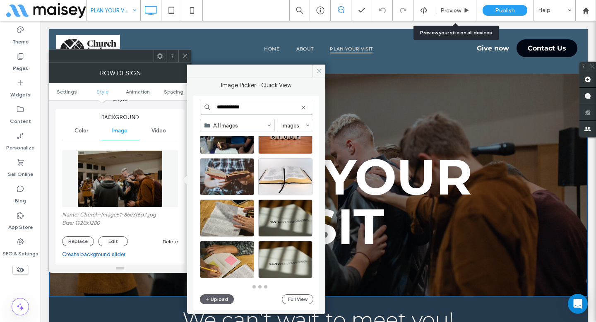
scroll to position [363, 0]
click at [318, 72] on use at bounding box center [319, 71] width 4 height 4
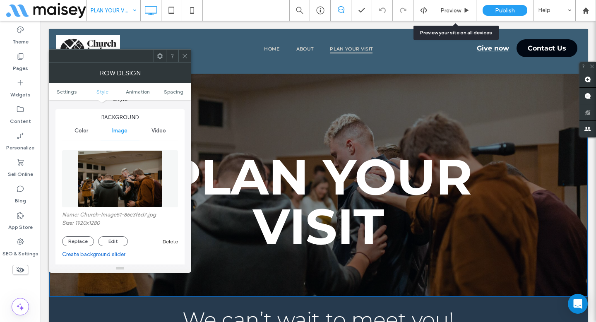
click at [186, 54] on icon at bounding box center [185, 56] width 6 height 6
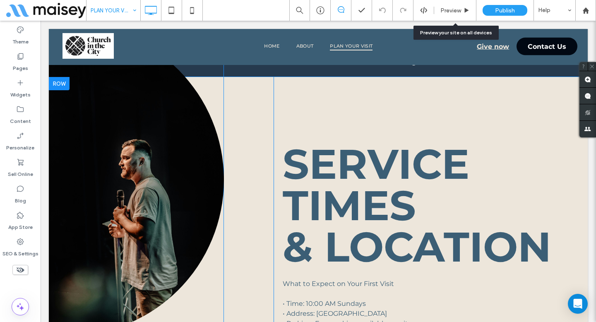
scroll to position [271, 0]
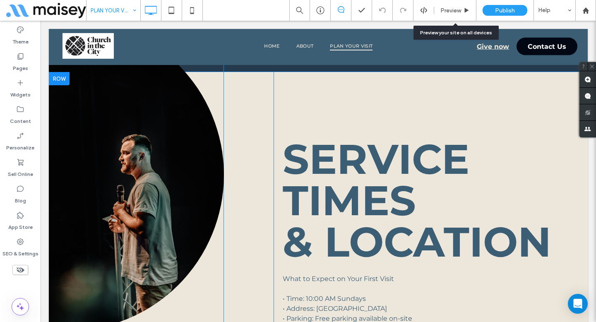
click at [146, 209] on span at bounding box center [115, 175] width 217 height 313
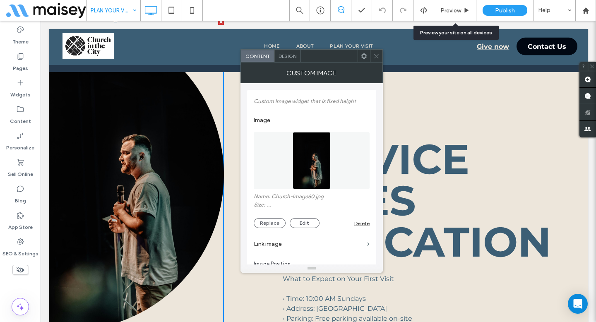
scroll to position [46, 0]
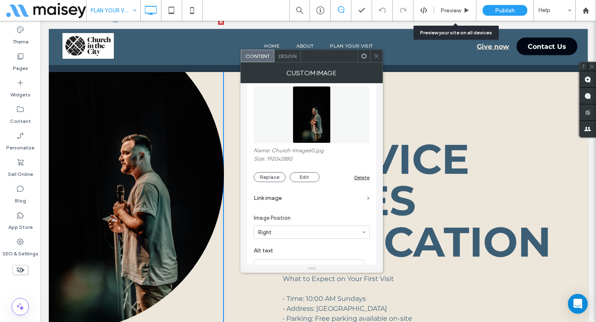
click at [377, 58] on icon at bounding box center [377, 56] width 6 height 6
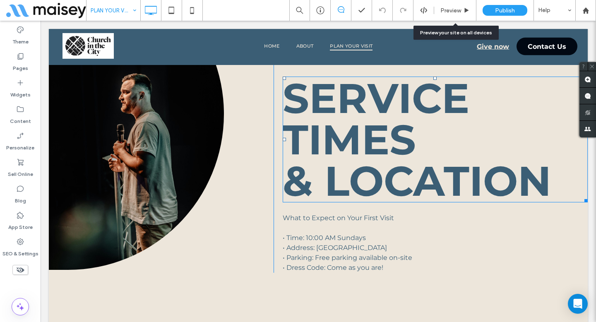
scroll to position [380, 0]
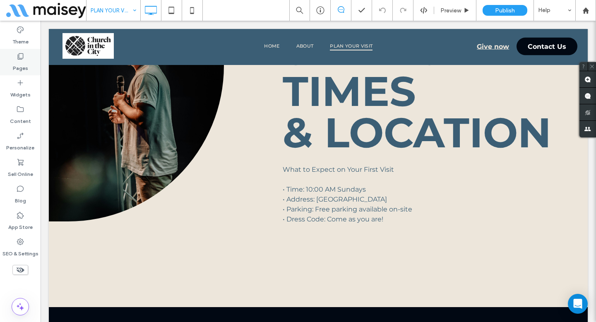
click at [29, 63] on div "Pages" at bounding box center [20, 62] width 41 height 27
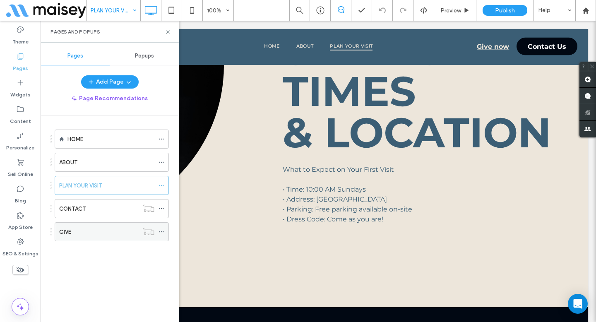
click at [74, 232] on div "GIVE" at bounding box center [98, 232] width 79 height 9
click at [166, 31] on icon at bounding box center [168, 32] width 6 height 6
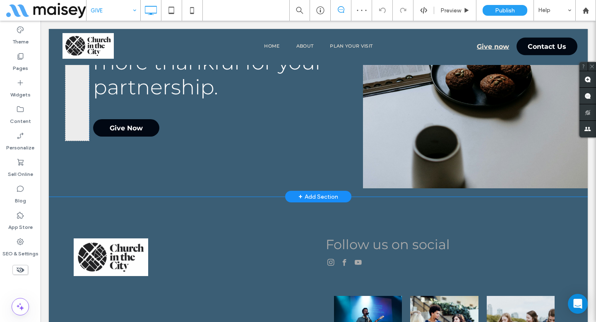
scroll to position [485, 0]
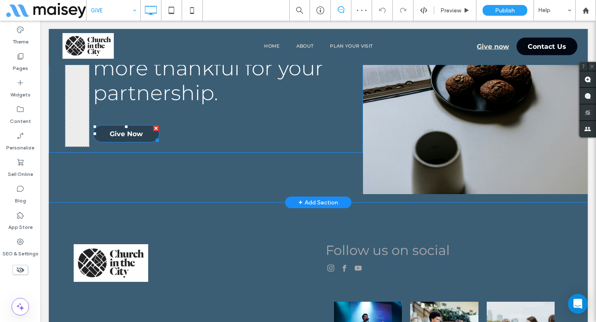
click at [140, 129] on link "Give Now" at bounding box center [126, 133] width 66 height 17
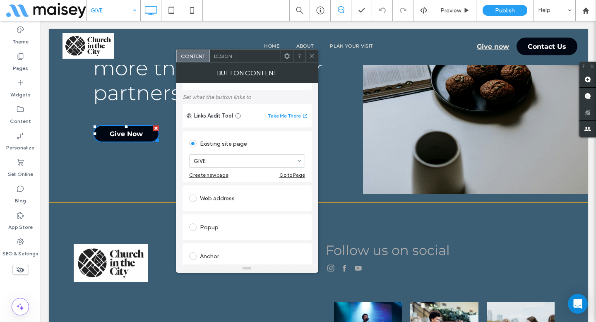
scroll to position [40, 0]
click at [196, 199] on span at bounding box center [192, 197] width 7 height 7
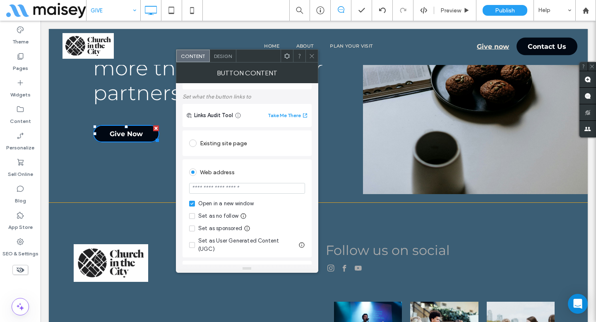
click at [314, 56] on icon at bounding box center [312, 56] width 6 height 6
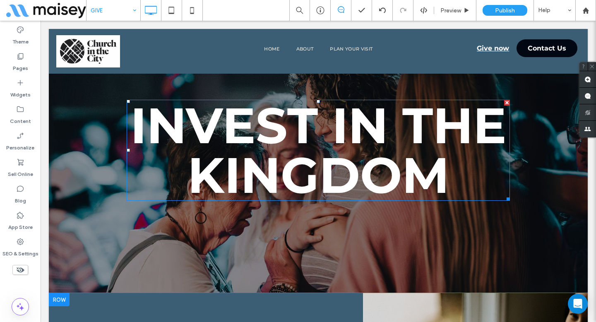
scroll to position [0, 0]
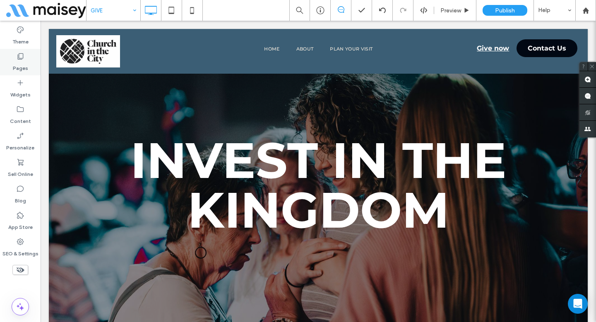
click at [19, 56] on icon at bounding box center [20, 56] width 8 height 8
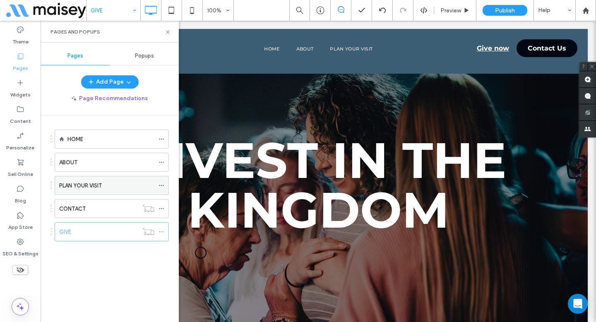
click at [162, 187] on icon at bounding box center [162, 186] width 6 height 6
click at [167, 33] on icon at bounding box center [168, 32] width 6 height 6
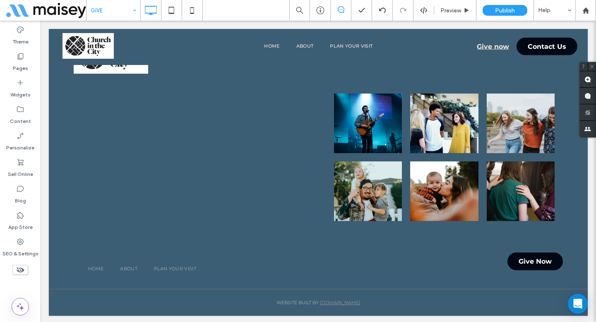
scroll to position [695, 0]
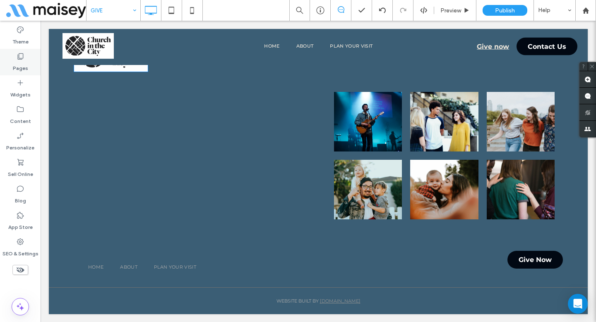
click at [29, 54] on div "Pages" at bounding box center [20, 62] width 41 height 27
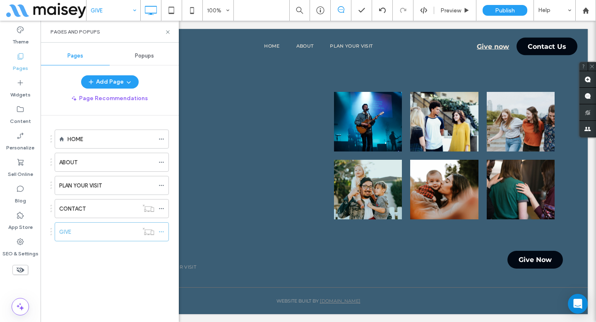
click at [29, 54] on div "Pages" at bounding box center [20, 62] width 41 height 27
click at [82, 128] on div "HOME ABOUT PLAN YOUR VISIT CONTACT GIVE" at bounding box center [106, 183] width 125 height 116
click at [82, 140] on label "HOME" at bounding box center [76, 139] width 16 height 14
click at [168, 33] on icon at bounding box center [168, 32] width 6 height 6
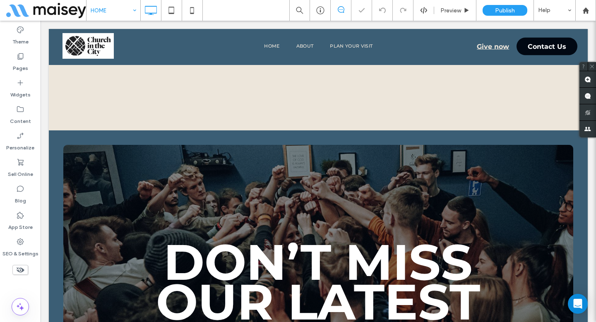
scroll to position [741, 0]
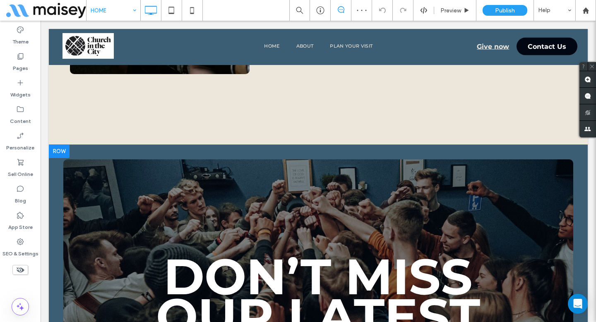
click at [61, 145] on div at bounding box center [59, 151] width 21 height 13
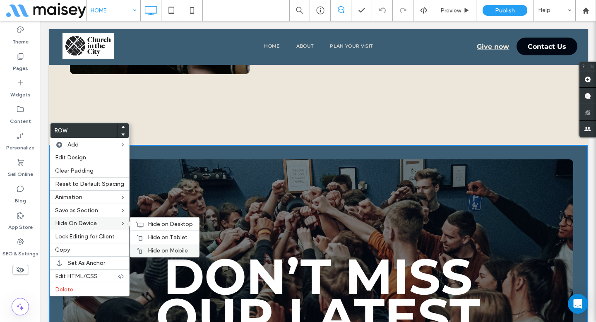
click at [155, 253] on span "Hide on Mobile" at bounding box center [168, 250] width 40 height 7
click at [148, 241] on span "Hide on Tablet" at bounding box center [168, 237] width 40 height 7
click at [151, 227] on span "Hide on Desktop" at bounding box center [170, 224] width 45 height 7
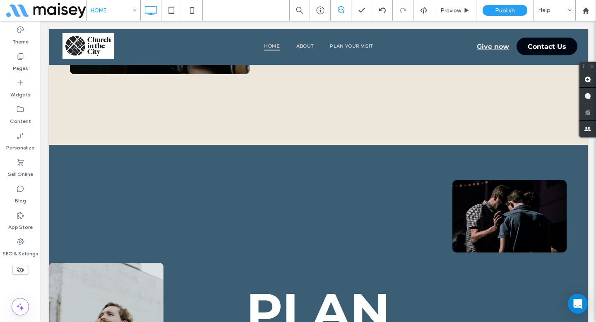
click at [20, 270] on use at bounding box center [21, 270] width 8 height 5
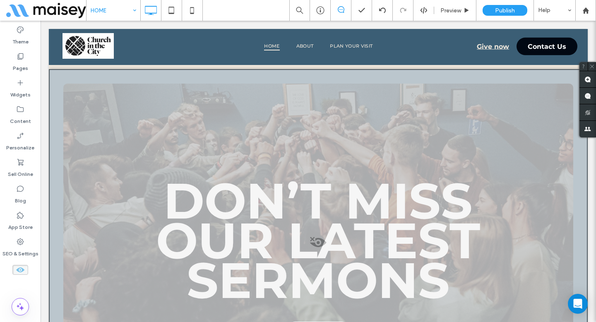
scroll to position [885, 0]
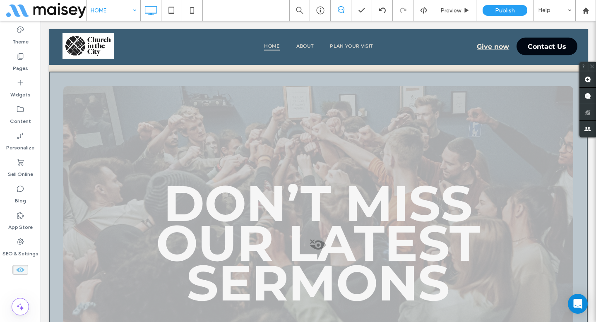
click at [315, 215] on div at bounding box center [318, 258] width 539 height 372
click at [23, 273] on icon at bounding box center [20, 269] width 9 height 9
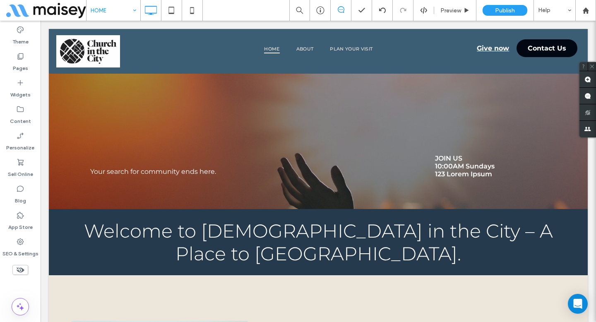
scroll to position [0, 0]
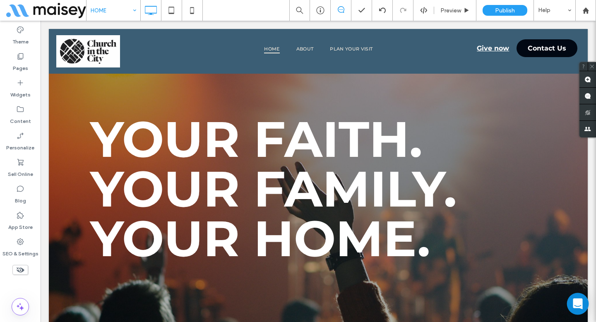
click at [578, 303] on icon "Open Intercom Messenger" at bounding box center [578, 304] width 10 height 11
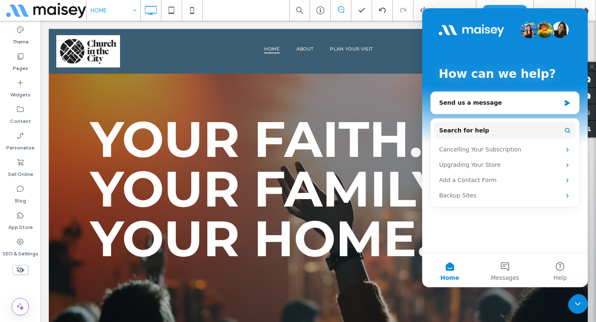
click at [578, 305] on icon "Close Intercom Messenger" at bounding box center [578, 303] width 6 height 3
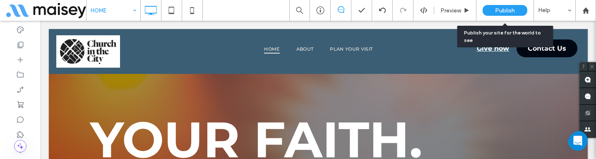
click at [496, 8] on span "Publish" at bounding box center [505, 10] width 20 height 7
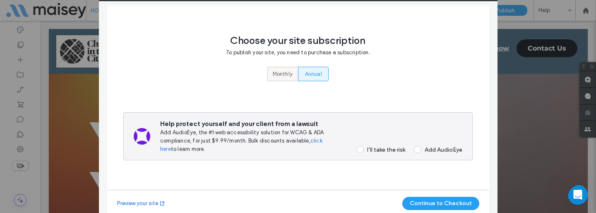
click at [281, 73] on span "Monthly" at bounding box center [283, 74] width 20 height 8
click at [383, 153] on div "I’ll take the risk" at bounding box center [386, 149] width 38 height 7
click at [421, 204] on button "Continue to Checkout" at bounding box center [441, 203] width 77 height 13
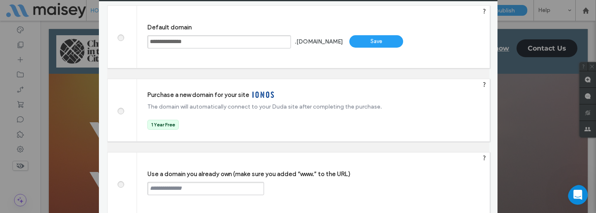
click at [121, 186] on span at bounding box center [121, 183] width 0 height 6
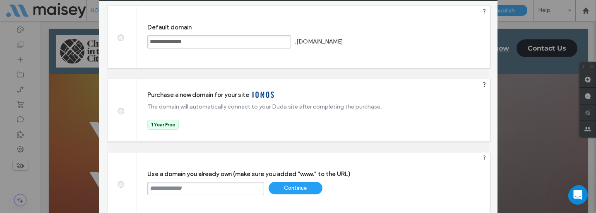
click at [232, 187] on input "text" at bounding box center [205, 188] width 117 height 13
paste input "**********"
type input "**********"
click at [294, 191] on div "Continue" at bounding box center [296, 188] width 54 height 12
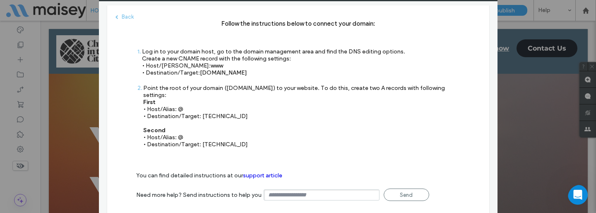
drag, startPoint x: 262, startPoint y: 74, endPoint x: 200, endPoint y: 74, distance: 61.7
click at [200, 74] on div "Log in to your domain host, go to the domain management area and find the DNS e…" at bounding box center [273, 62] width 263 height 28
copy span "s.multiscreensite.com"
drag, startPoint x: 241, startPoint y: 113, endPoint x: 202, endPoint y: 111, distance: 39.4
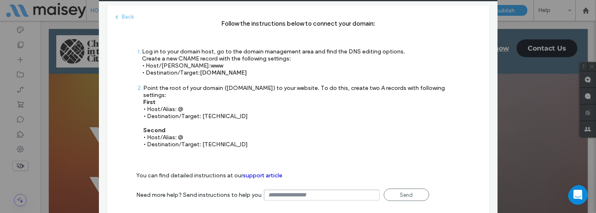
click at [202, 111] on div "Point the root of your domain (domain.com) to your website. To do this, create …" at bounding box center [301, 115] width 317 height 63
copy div "35.172.94.1"
drag, startPoint x: 245, startPoint y: 140, endPoint x: 200, endPoint y: 136, distance: 44.9
click at [200, 136] on div "Point the root of your domain (domain.com) to your website. To do this, create …" at bounding box center [301, 115] width 317 height 63
copy div "100.24.208.97"
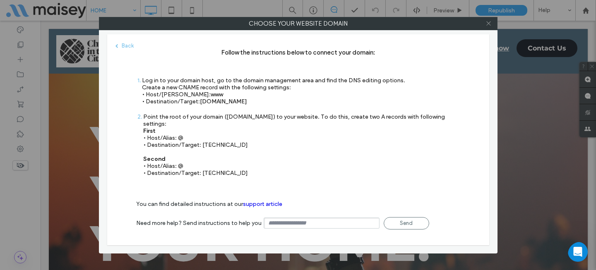
click at [487, 25] on icon at bounding box center [489, 23] width 6 height 6
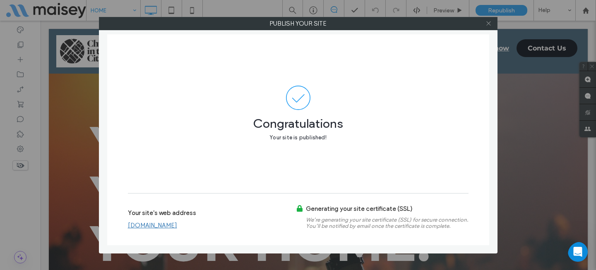
click at [488, 25] on icon at bounding box center [489, 23] width 6 height 6
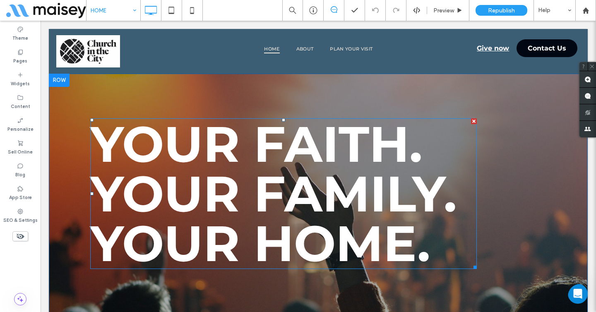
scroll to position [29, 0]
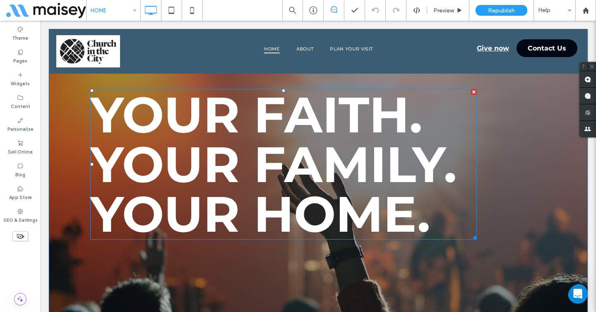
click at [168, 147] on span "Your Family." at bounding box center [273, 164] width 367 height 60
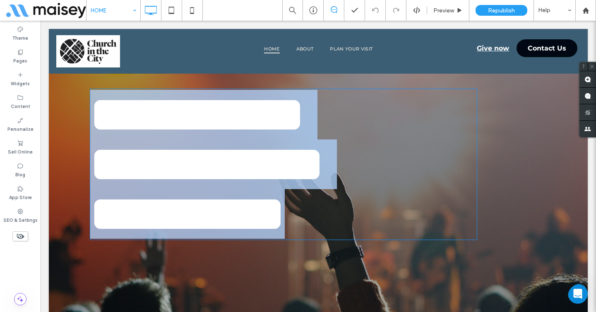
type input "**********"
type input "***"
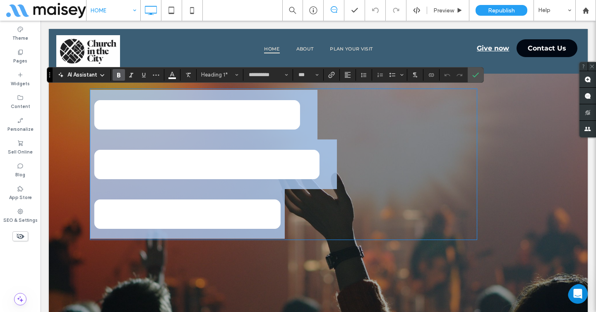
click at [210, 140] on span "**********" at bounding box center [207, 164] width 234 height 49
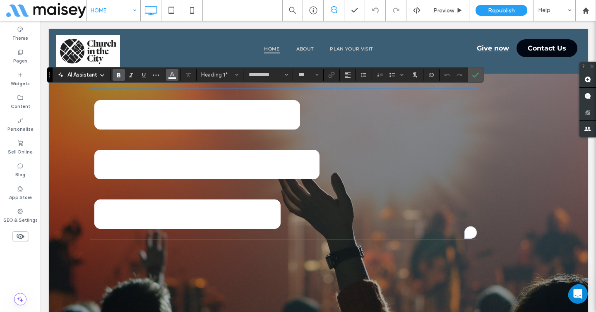
click at [173, 75] on use "Color" at bounding box center [172, 74] width 5 height 5
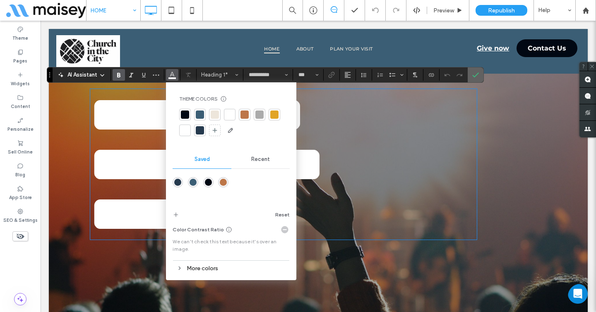
click at [471, 76] on label "Confirm" at bounding box center [476, 75] width 12 height 15
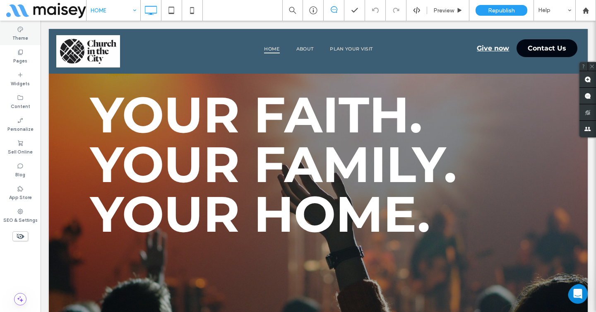
click at [26, 35] on label "Theme" at bounding box center [20, 37] width 16 height 9
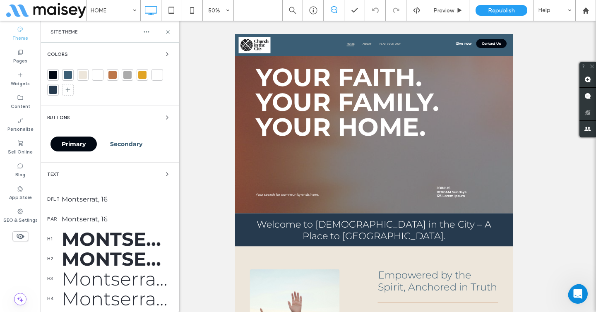
scroll to position [29, 0]
click at [164, 55] on icon "button" at bounding box center [167, 54] width 7 height 7
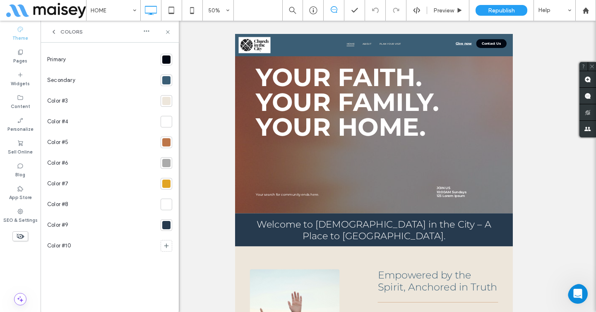
click at [167, 63] on div at bounding box center [166, 60] width 8 height 8
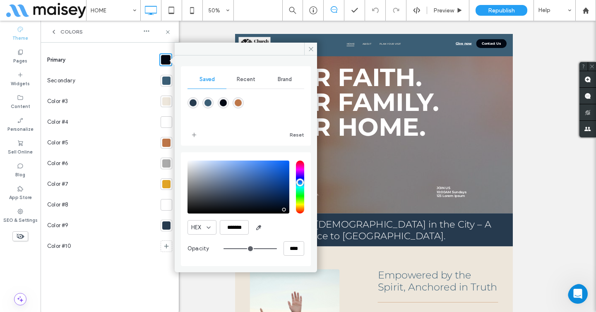
click at [165, 82] on div at bounding box center [166, 81] width 8 height 8
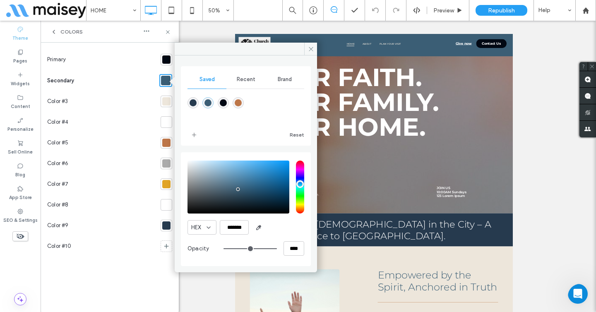
click at [237, 103] on div "rgba(189,118,72,1)" at bounding box center [238, 102] width 7 height 7
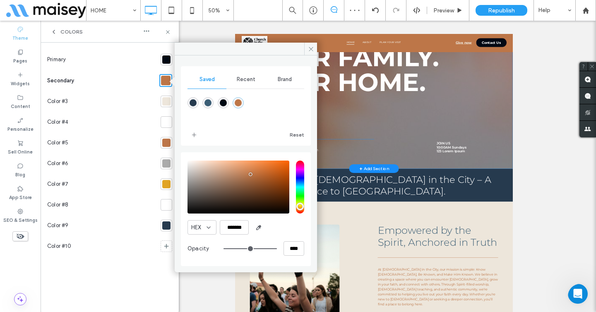
scroll to position [118, 0]
click at [208, 106] on div "rgba(59,94,117,1)" at bounding box center [208, 102] width 7 height 7
type input "*******"
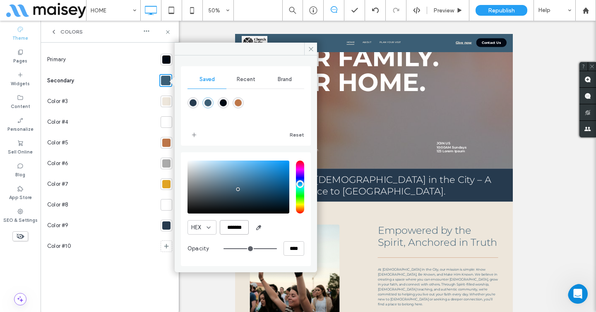
click at [230, 229] on input "*******" at bounding box center [234, 227] width 29 height 14
click at [285, 84] on div "Brand" at bounding box center [284, 79] width 39 height 18
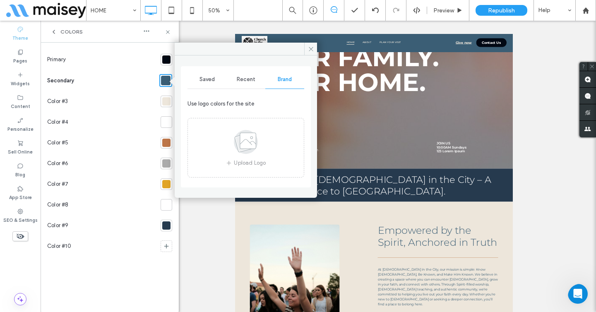
click at [207, 77] on span "Saved" at bounding box center [207, 79] width 15 height 7
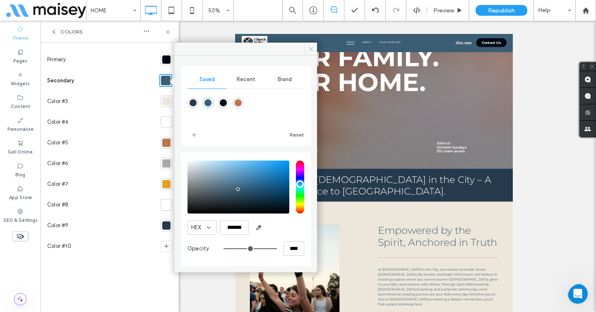
click at [314, 45] on span at bounding box center [310, 49] width 13 height 12
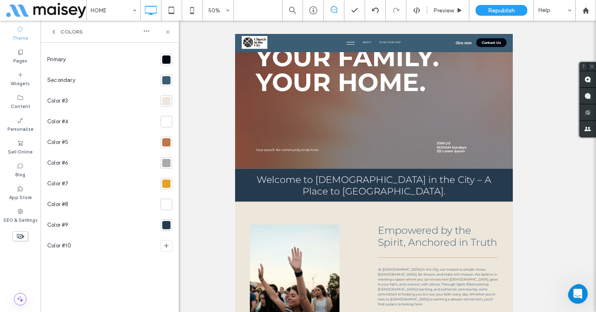
click at [57, 31] on div "Colors" at bounding box center [67, 32] width 32 height 7
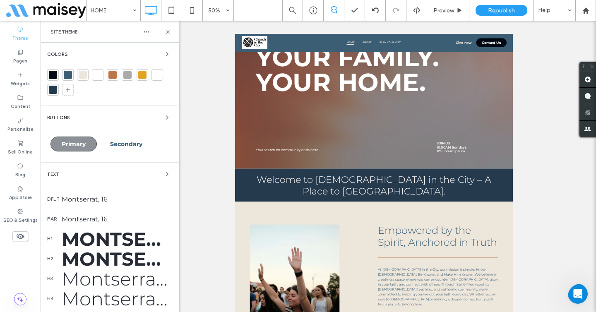
click at [81, 143] on span "Primary" at bounding box center [74, 143] width 24 height 7
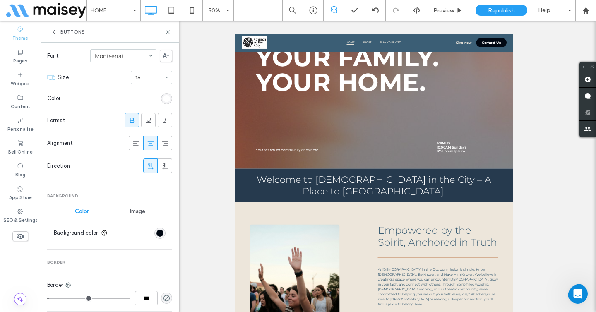
scroll to position [122, 0]
click at [58, 30] on div "Buttons" at bounding box center [68, 32] width 34 height 7
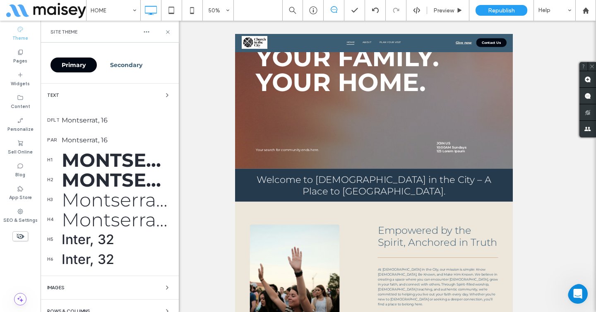
scroll to position [73, 0]
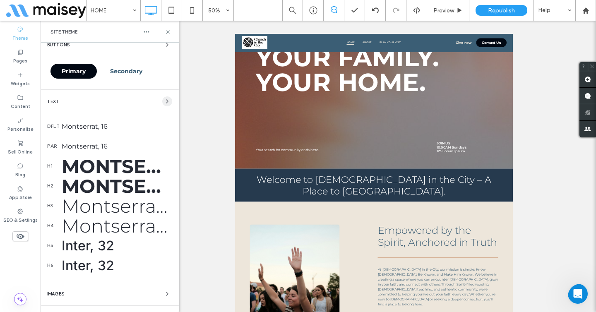
click at [164, 102] on icon "button" at bounding box center [167, 101] width 7 height 7
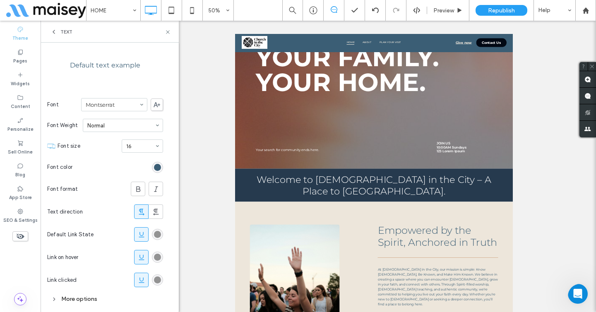
scroll to position [93, 0]
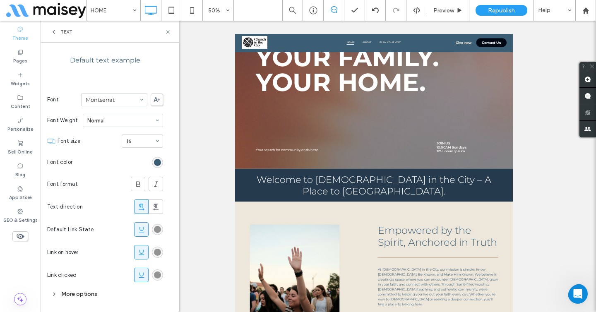
click at [52, 31] on icon at bounding box center [54, 32] width 7 height 7
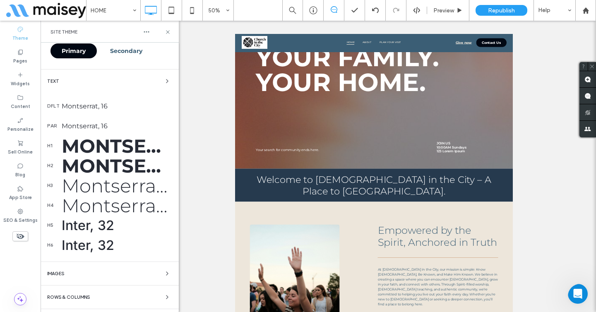
click at [77, 144] on div "Montserrat, 120" at bounding box center [117, 146] width 111 height 23
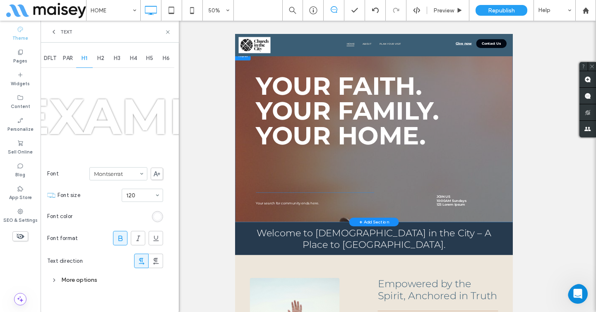
scroll to position [0, 0]
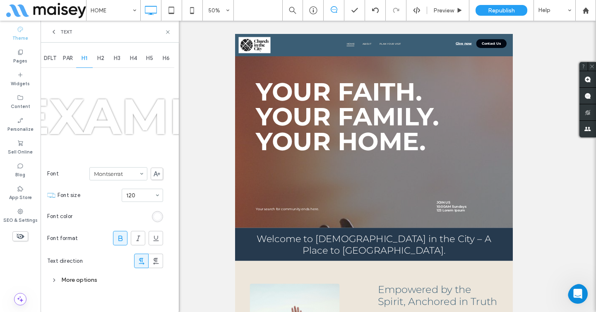
click at [54, 31] on icon at bounding box center [54, 32] width 7 height 7
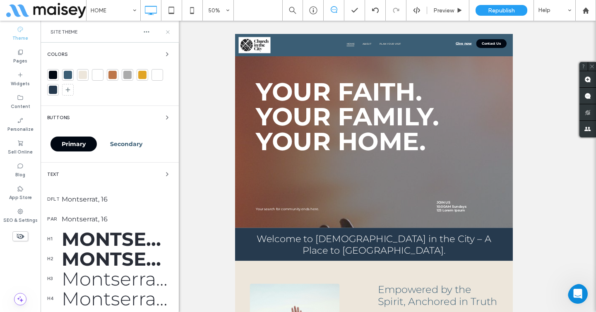
click at [165, 31] on icon at bounding box center [168, 32] width 6 height 6
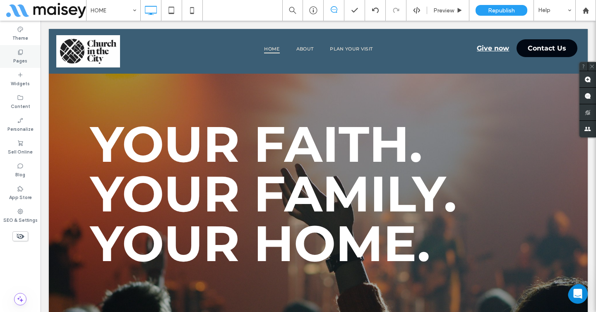
click at [24, 58] on label "Pages" at bounding box center [20, 60] width 14 height 9
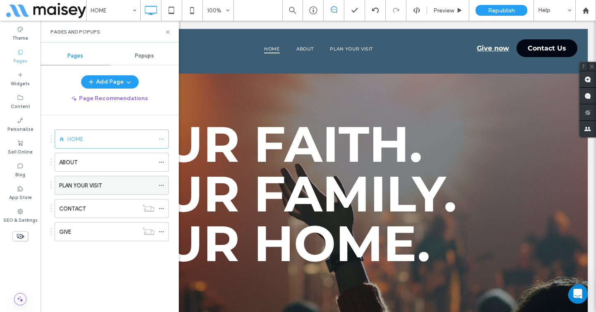
click at [160, 186] on icon at bounding box center [162, 186] width 6 height 6
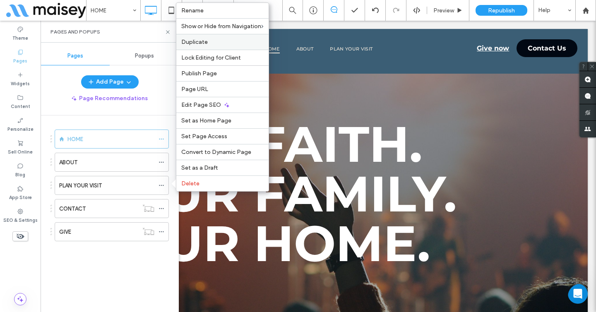
click at [189, 42] on span "Duplicate" at bounding box center [194, 42] width 27 height 7
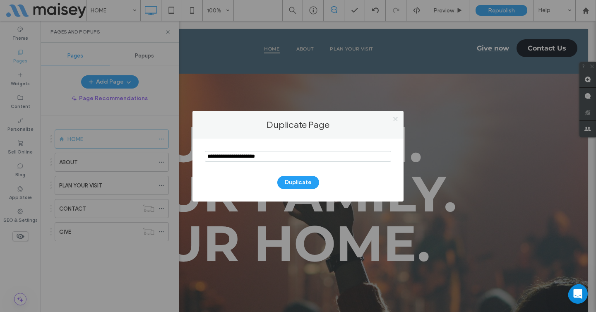
click at [396, 121] on icon at bounding box center [396, 119] width 6 height 6
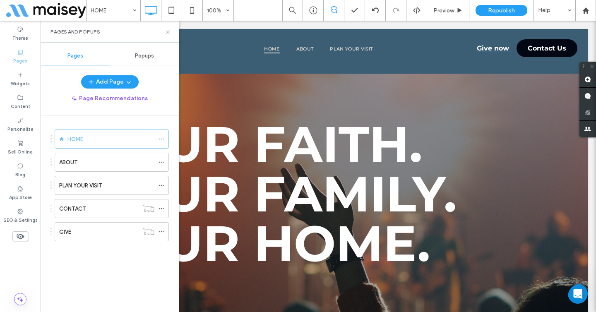
click at [167, 34] on icon at bounding box center [168, 32] width 6 height 6
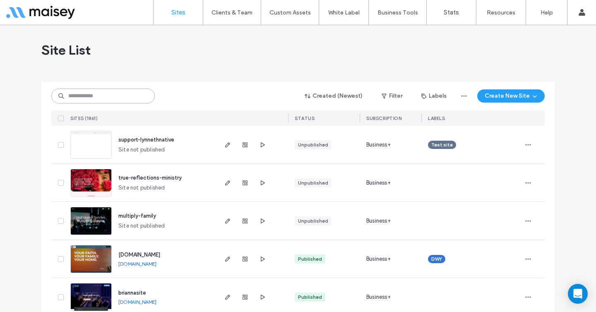
click at [113, 101] on input at bounding box center [103, 96] width 104 height 15
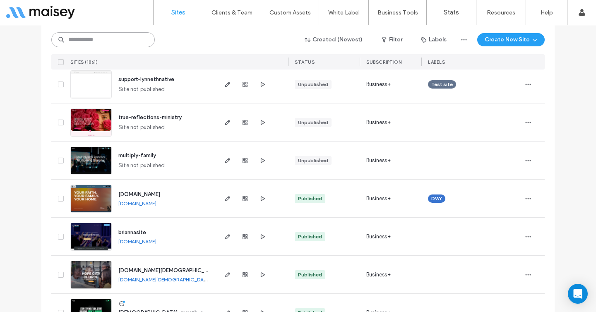
scroll to position [61, 0]
click at [225, 202] on span "button" at bounding box center [228, 198] width 10 height 10
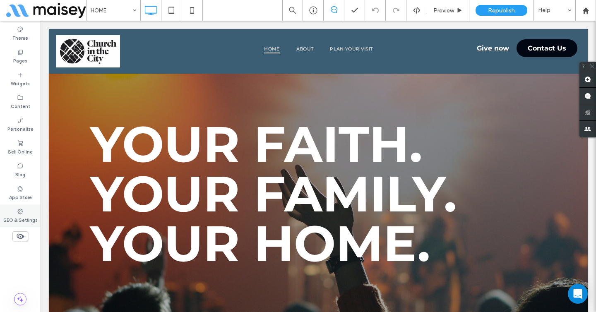
click at [25, 211] on div "SEO & Settings" at bounding box center [20, 216] width 41 height 23
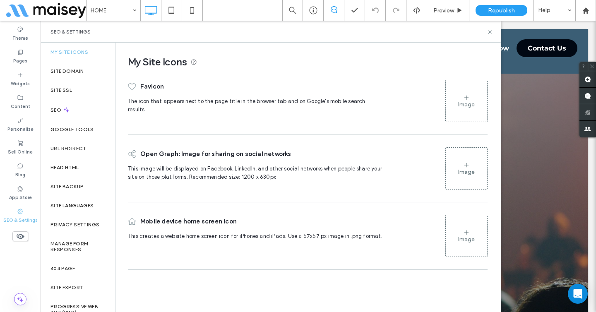
click at [461, 97] on div "Image" at bounding box center [466, 101] width 41 height 40
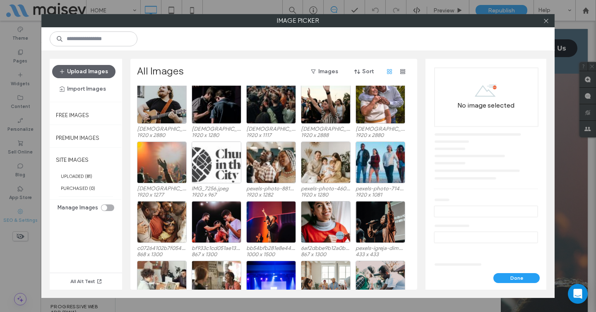
scroll to position [261, 0]
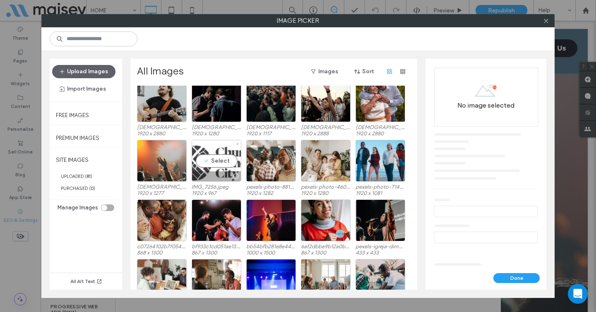
click at [209, 162] on div "Select" at bounding box center [217, 161] width 50 height 42
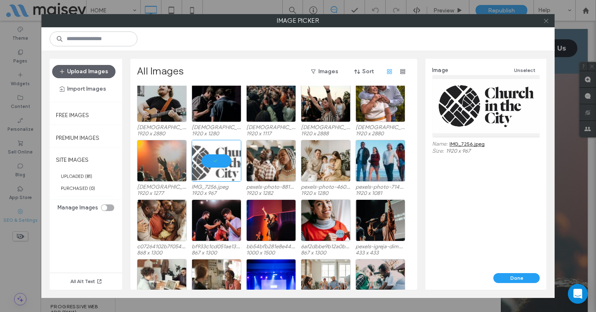
click at [544, 20] on icon at bounding box center [546, 21] width 6 height 6
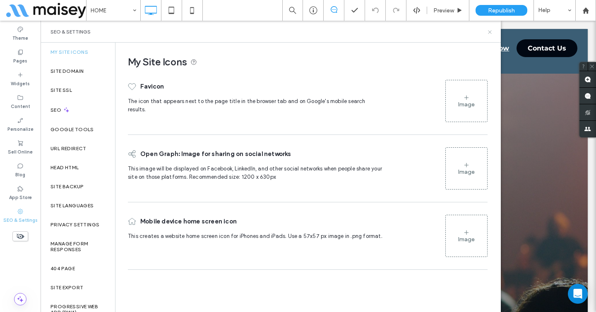
click at [491, 31] on icon at bounding box center [490, 32] width 6 height 6
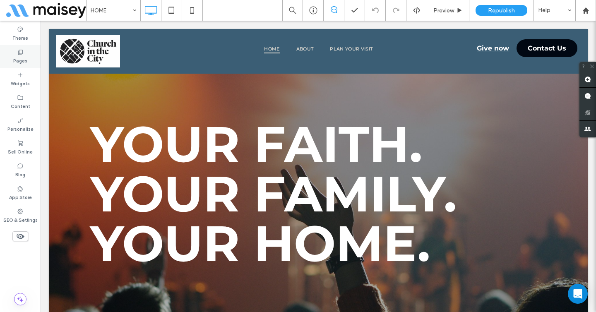
click at [22, 56] on label "Pages" at bounding box center [20, 60] width 14 height 9
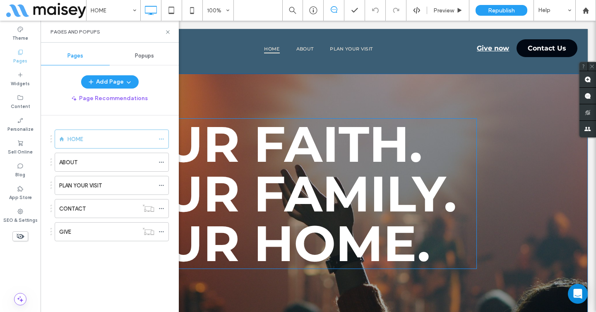
click at [227, 120] on span "Your Faith." at bounding box center [256, 144] width 332 height 60
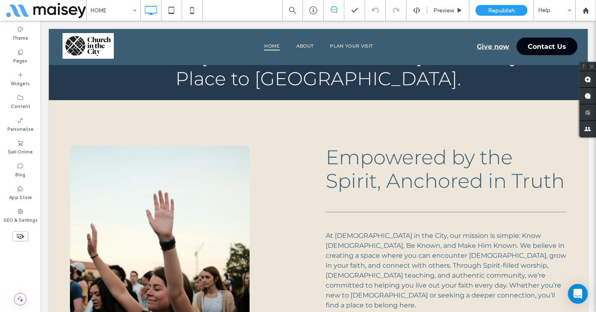
scroll to position [51, 0]
